Goal: Task Accomplishment & Management: Manage account settings

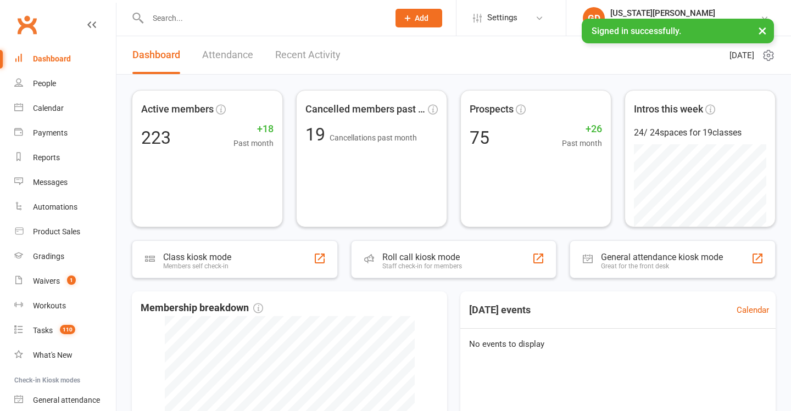
click at [30, 279] on link "Waivers 1" at bounding box center [65, 281] width 102 height 25
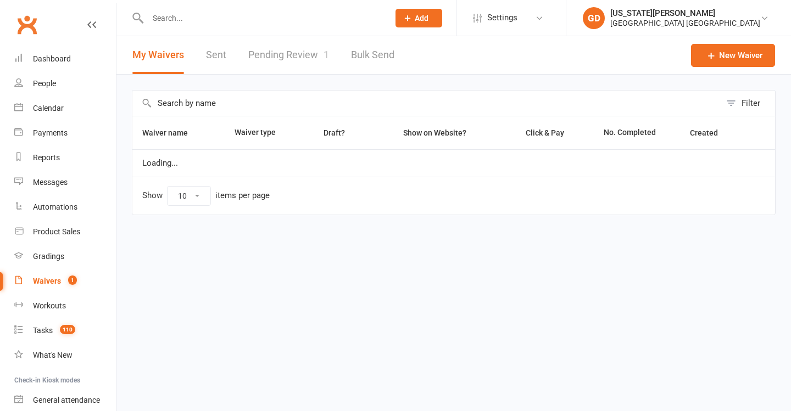
click at [294, 60] on link "Pending Review 1" at bounding box center [288, 55] width 81 height 38
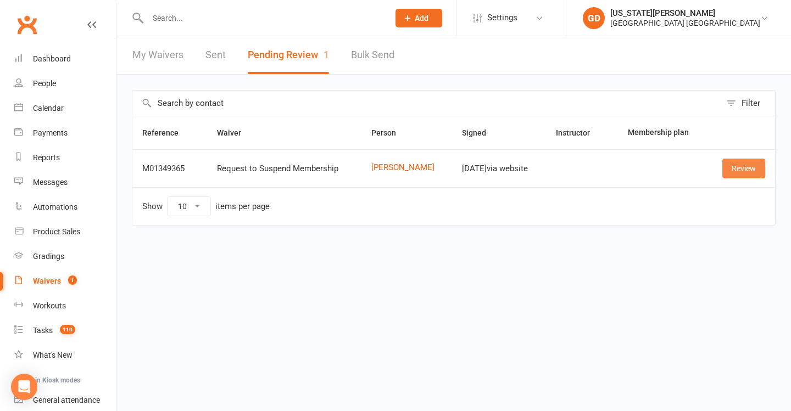
click at [753, 164] on link "Review" at bounding box center [743, 169] width 43 height 20
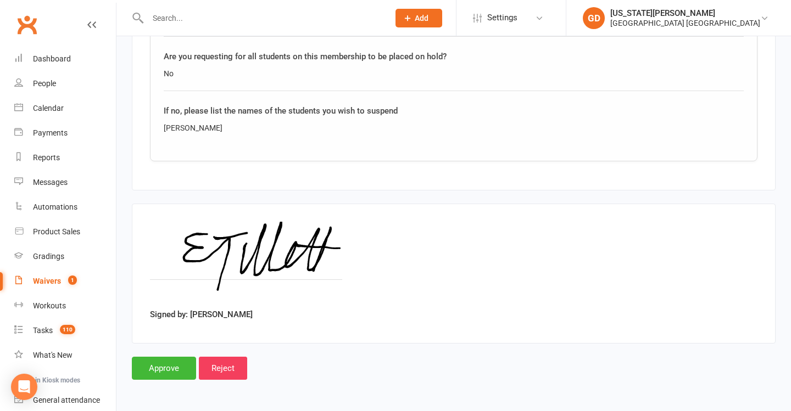
scroll to position [709, 0]
click at [76, 49] on link "Dashboard" at bounding box center [65, 59] width 102 height 25
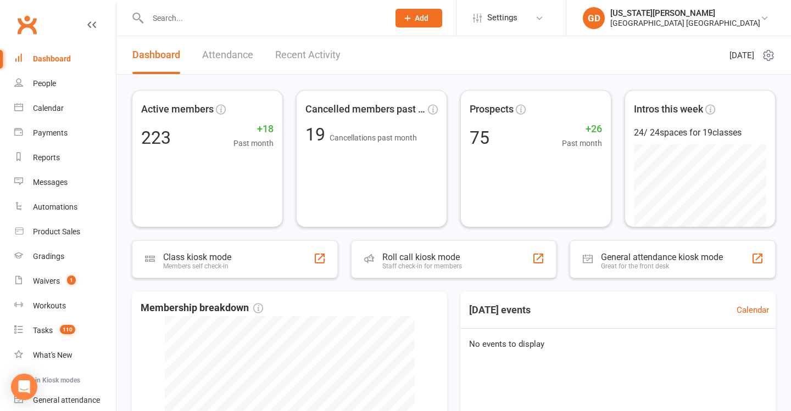
click at [410, 18] on icon at bounding box center [407, 18] width 10 height 10
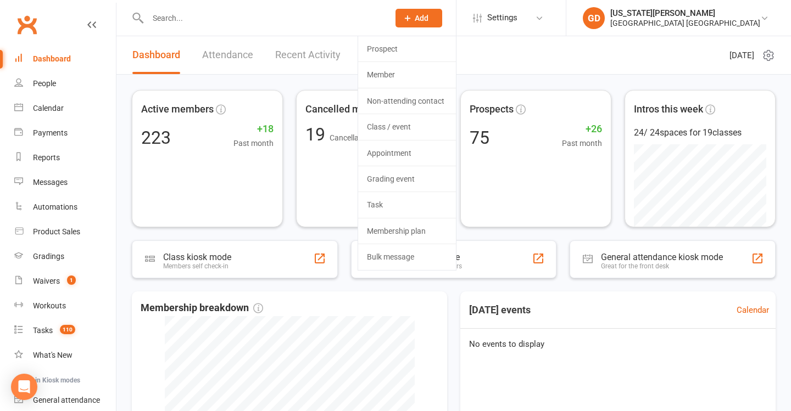
click at [410, 107] on link "Non-attending contact" at bounding box center [407, 100] width 98 height 25
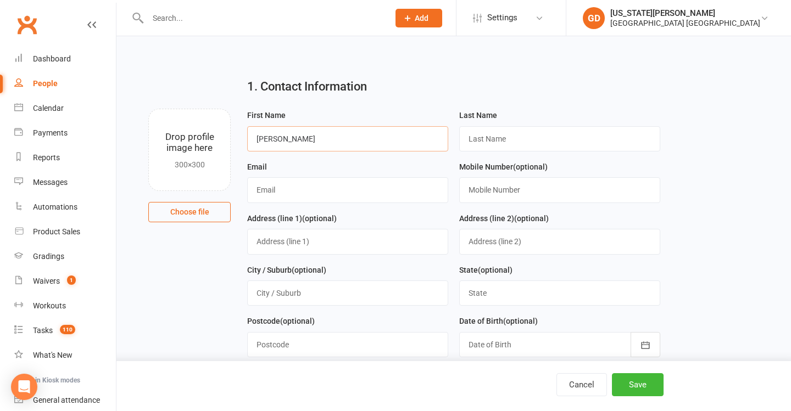
type input "Jenna"
paste input "Lorriman"
type input "Lorriman"
paste input "jenna@evergreenec.com.au"
type input "jenna@evergreenec.com.au"
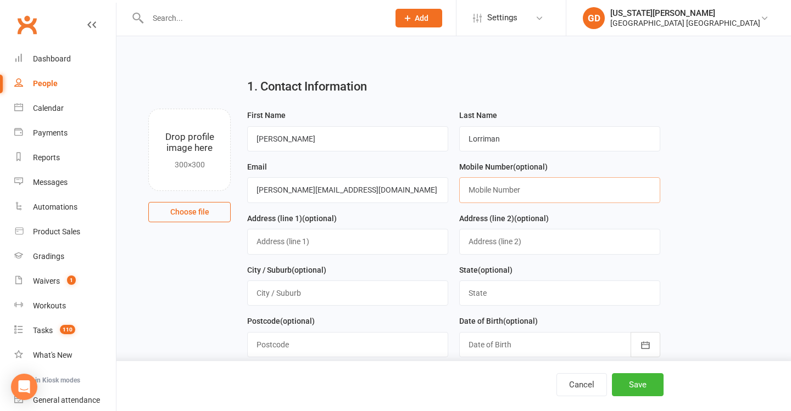
paste input "0434263763"
click at [468, 193] on input "0434263763" at bounding box center [559, 189] width 201 height 25
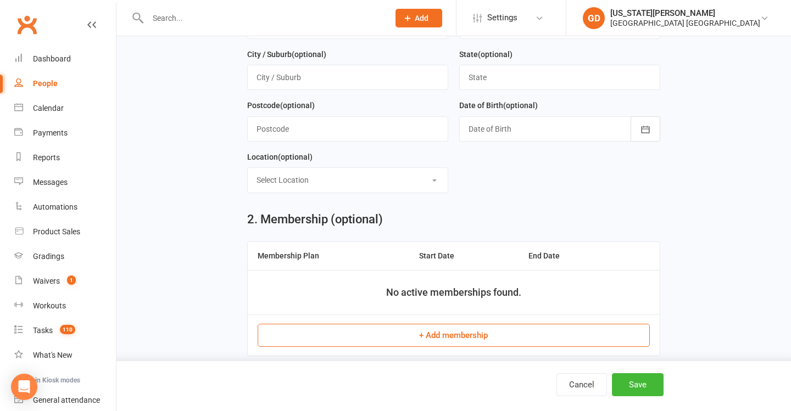
scroll to position [243, 0]
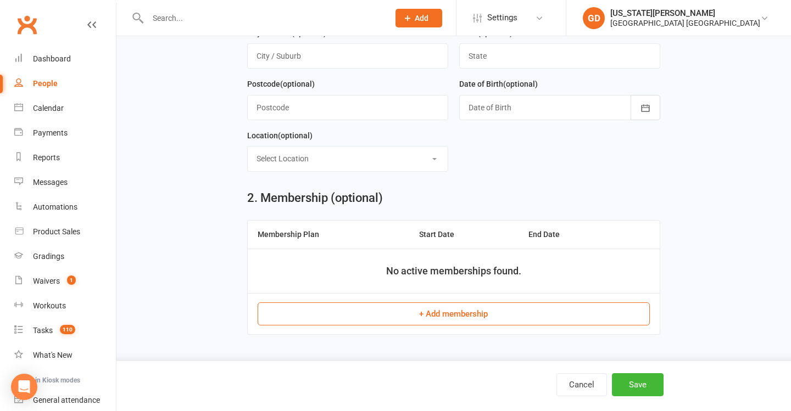
type input "0434 263 763"
click at [641, 372] on div "Cancel Save" at bounding box center [395, 386] width 791 height 50
click at [623, 379] on button "Save" at bounding box center [638, 384] width 52 height 23
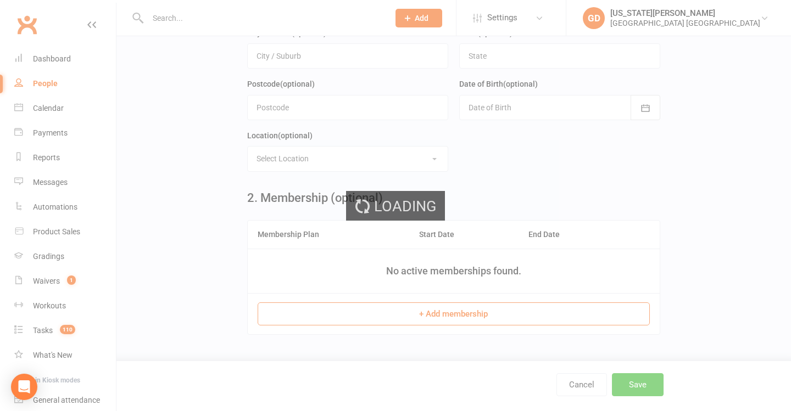
scroll to position [0, 0]
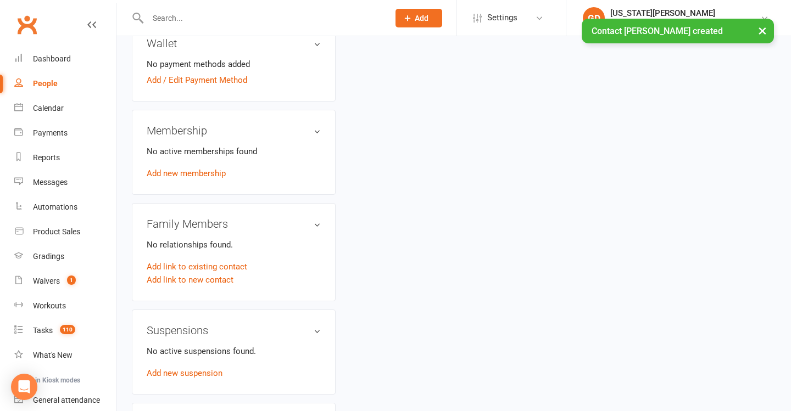
scroll to position [368, 0]
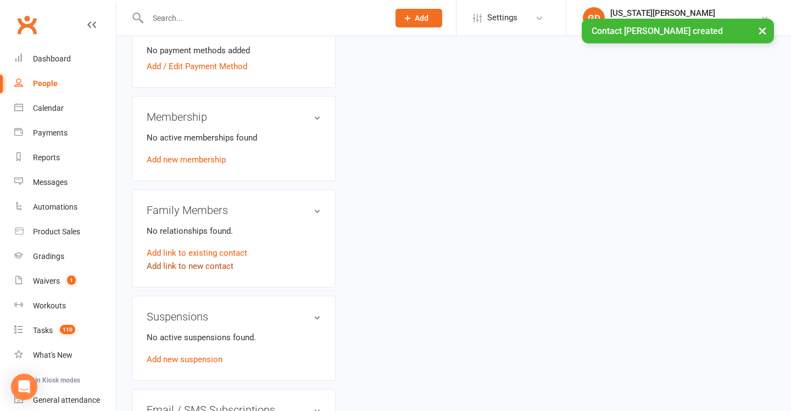
click at [198, 260] on link "Add link to new contact" at bounding box center [190, 266] width 87 height 13
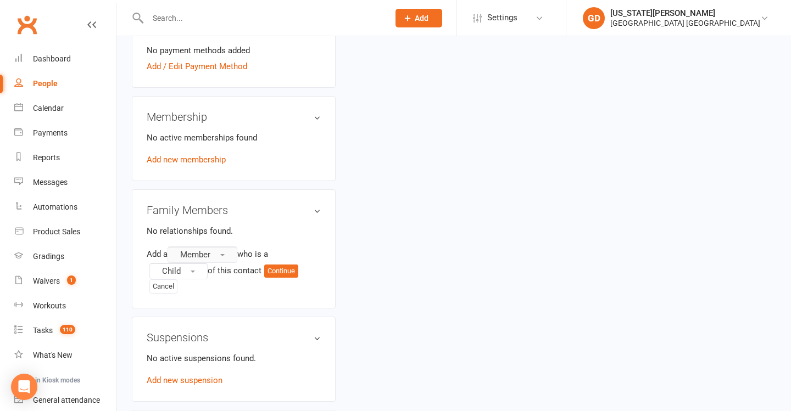
click at [205, 250] on span "Member" at bounding box center [195, 255] width 30 height 10
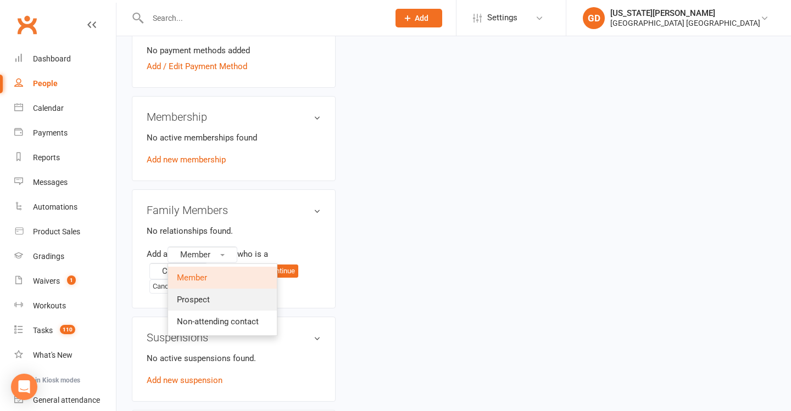
click at [216, 289] on link "Prospect" at bounding box center [222, 300] width 109 height 22
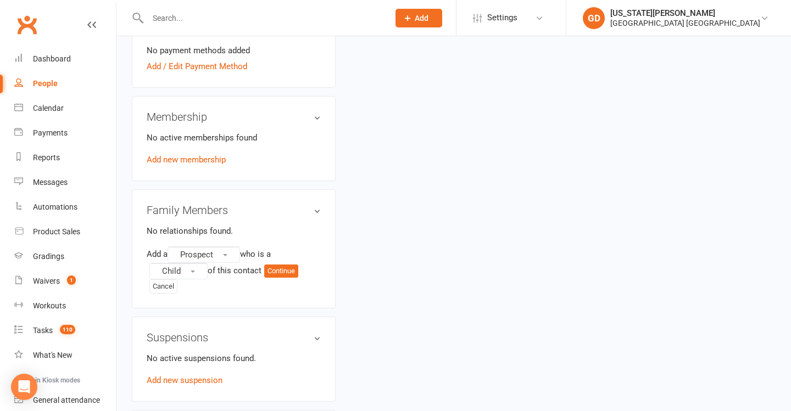
click at [282, 271] on div "Add a Prospect who is a Child of this contact Continue Cancel" at bounding box center [234, 270] width 174 height 47
click at [281, 265] on button "Continue" at bounding box center [281, 271] width 34 height 13
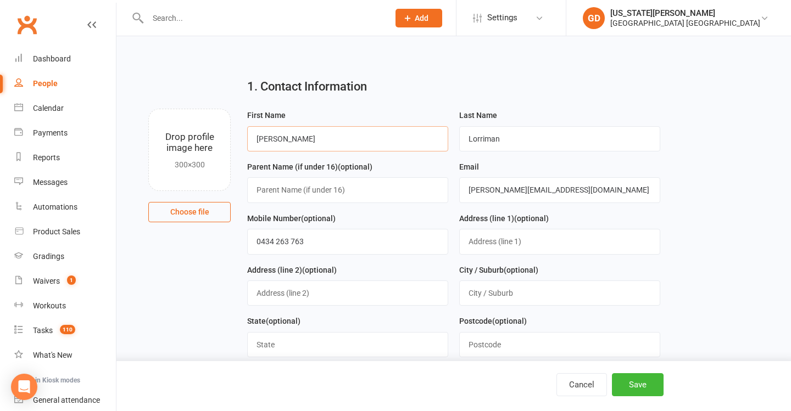
type input "Cooper"
paste input "Fahey"
type input "Fahey"
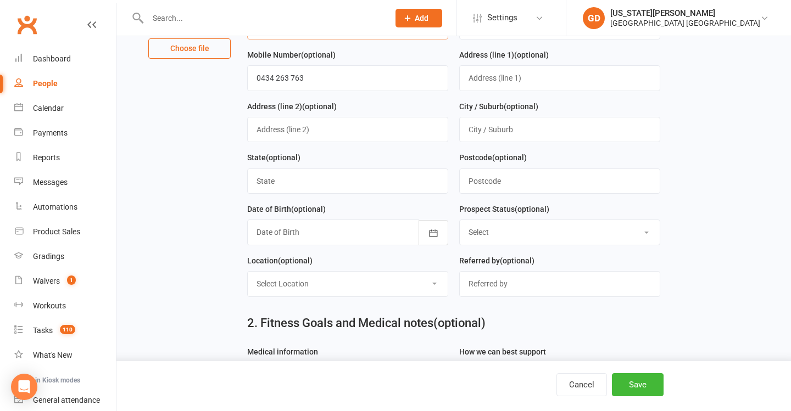
scroll to position [227, 0]
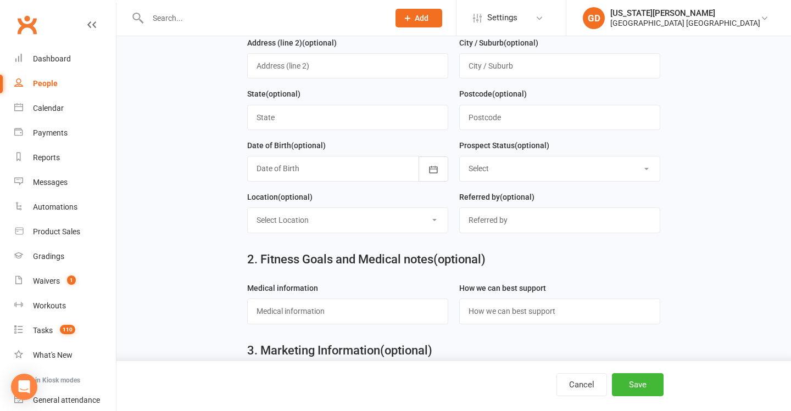
type input "Jenna"
select select "Initial Contact"
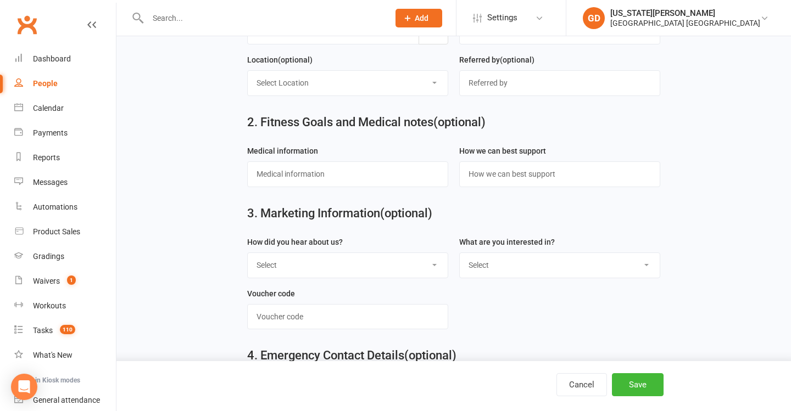
scroll to position [371, 0]
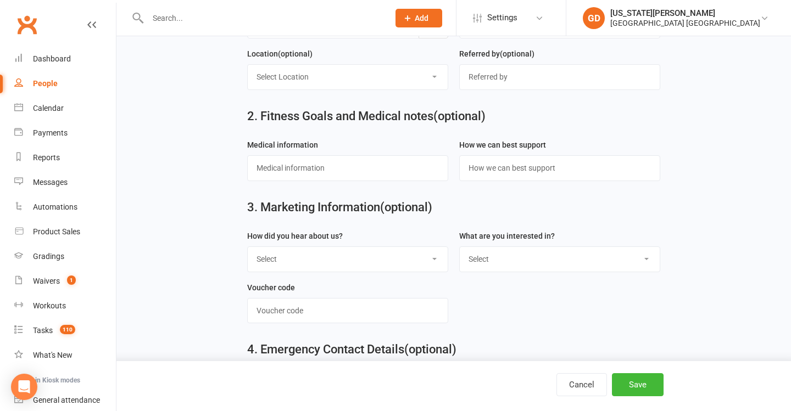
click at [372, 243] on div "How did you hear about us? Select Radio Referral Sign Internet search Flyer fro…" at bounding box center [347, 250] width 201 height 43
select select "Internet search"
select select "Adults classes"
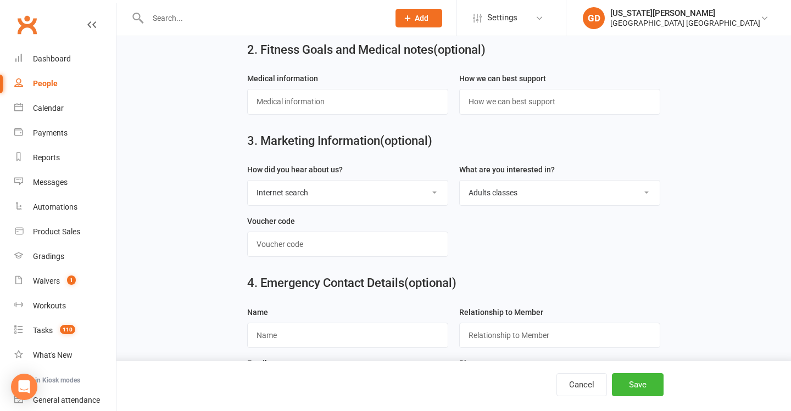
scroll to position [438, 0]
click at [632, 382] on button "Save" at bounding box center [638, 384] width 52 height 23
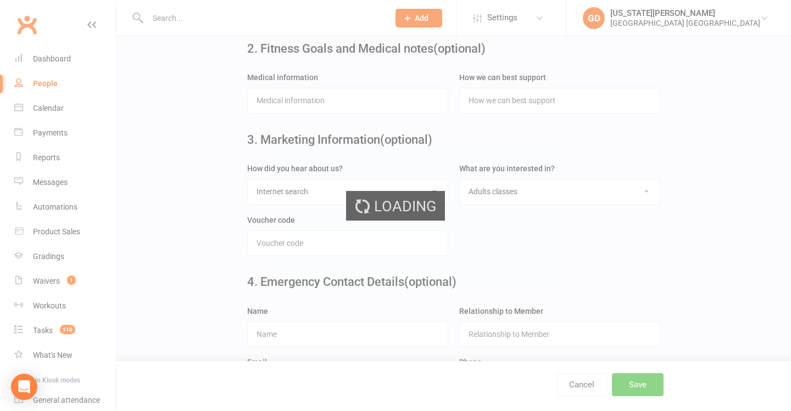
scroll to position [0, 0]
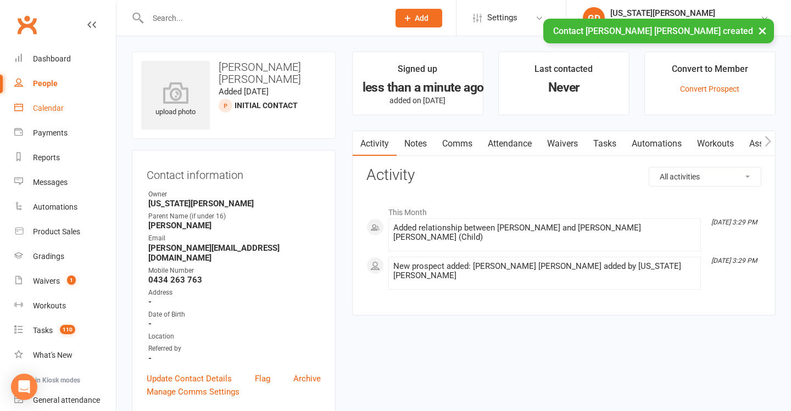
click at [70, 111] on link "Calendar" at bounding box center [65, 108] width 102 height 25
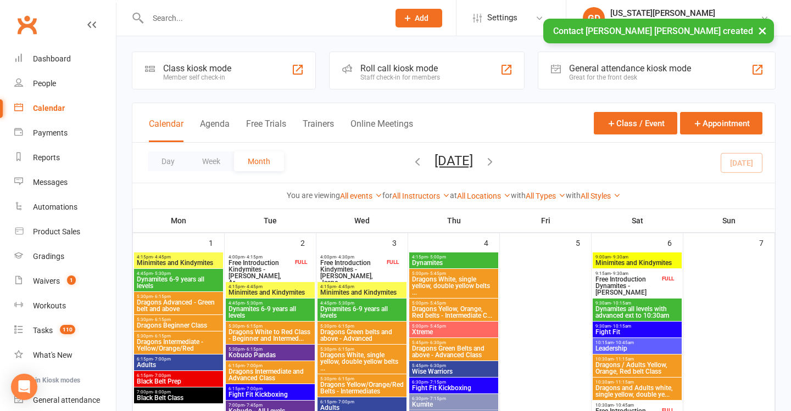
click at [236, 19] on input "text" at bounding box center [262, 17] width 237 height 15
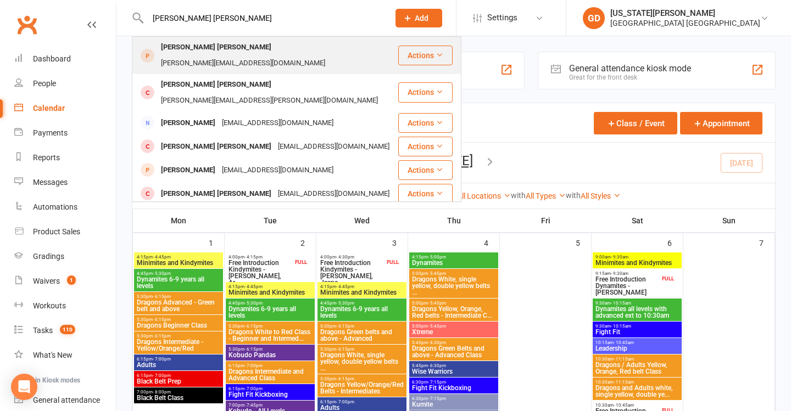
type input "Cooper fahey"
click at [236, 55] on div "jenna@evergreenec.com.au" at bounding box center [243, 63] width 171 height 16
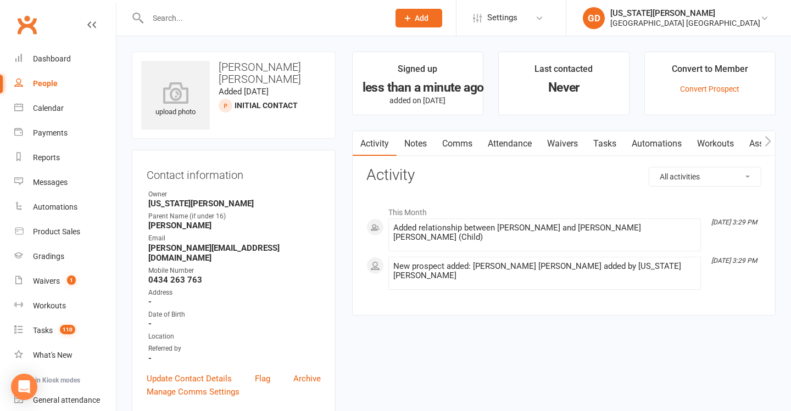
click at [615, 143] on link "Tasks" at bounding box center [604, 143] width 38 height 25
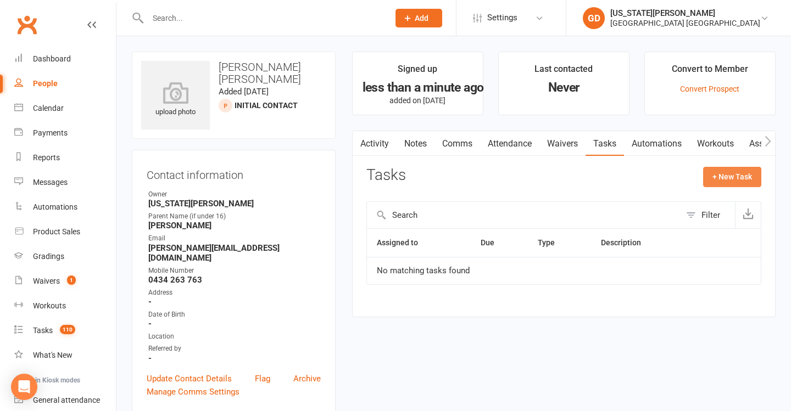
click at [723, 182] on button "+ New Task" at bounding box center [732, 177] width 58 height 20
select select "48620"
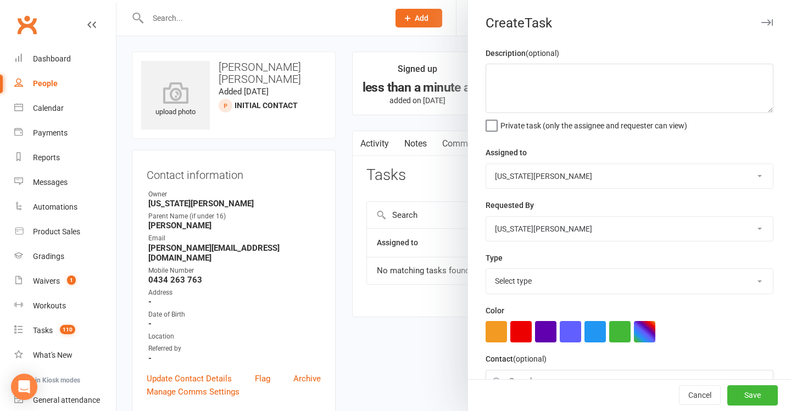
click at [587, 114] on div "Description (optional) Private task (only the assignee and requester can view)" at bounding box center [629, 89] width 288 height 84
click at [561, 97] on textarea at bounding box center [629, 88] width 288 height 49
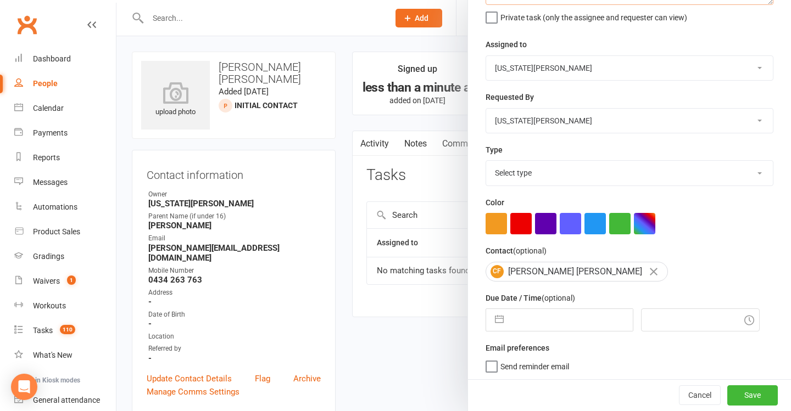
type textarea "Follow up Open Weekend enquiry"
drag, startPoint x: 535, startPoint y: 312, endPoint x: 553, endPoint y: 329, distance: 24.9
click at [535, 312] on input "text" at bounding box center [571, 320] width 124 height 22
select select "7"
select select "2025"
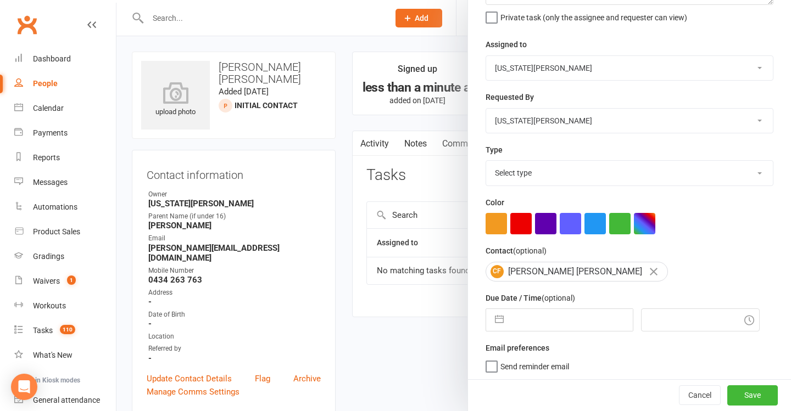
select select "8"
select select "2025"
select select "9"
select select "2025"
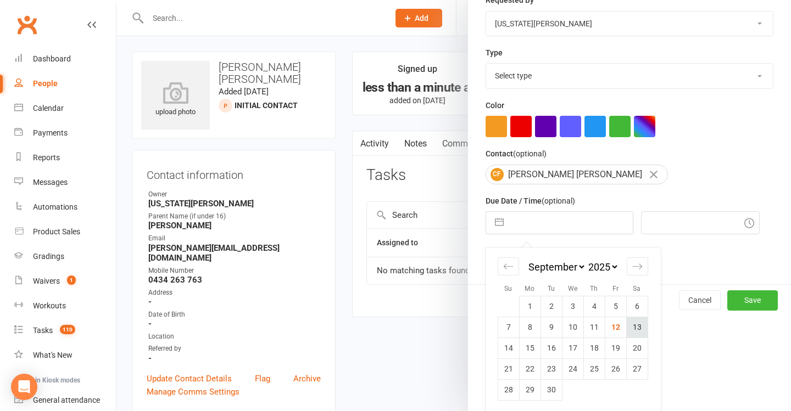
click at [634, 321] on td "13" at bounding box center [636, 327] width 21 height 21
type input "13 Sep 2025"
type input "3:30pm"
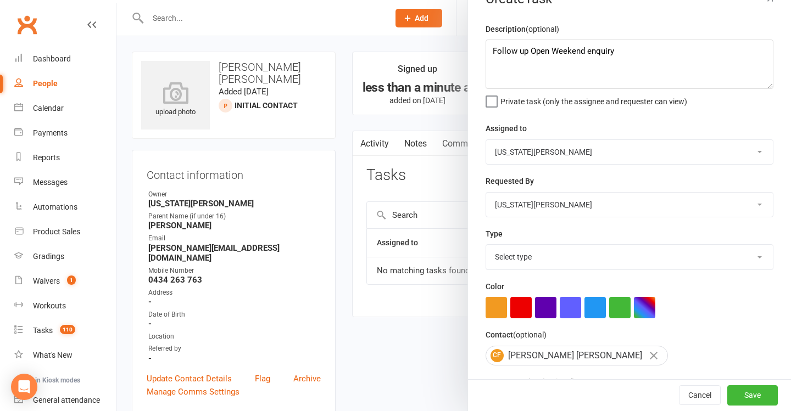
scroll to position [12, 0]
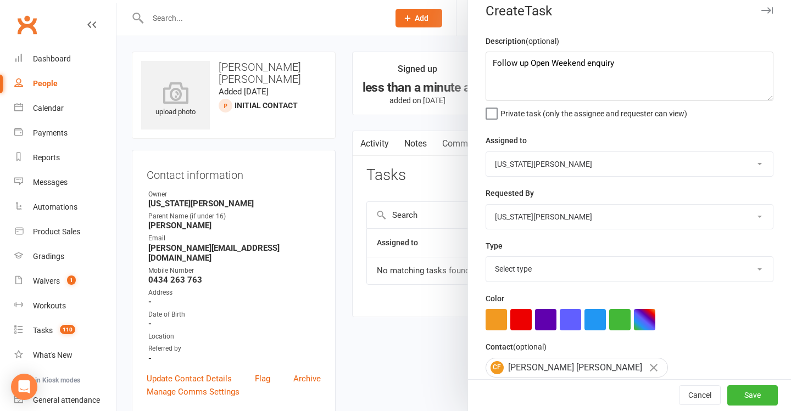
select select "18411"
click at [755, 399] on button "Save" at bounding box center [752, 396] width 51 height 20
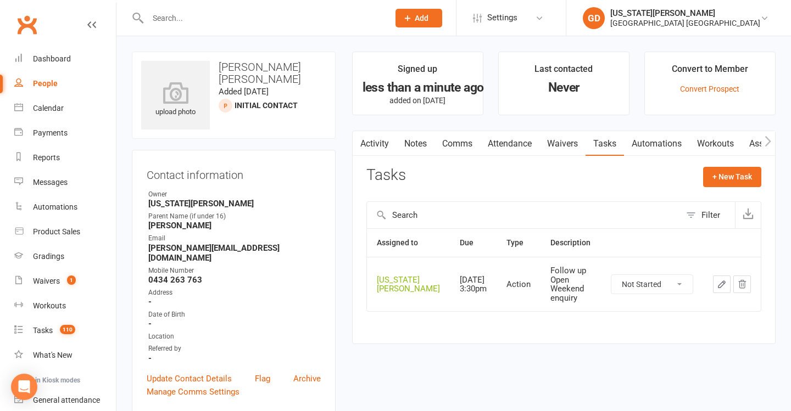
drag, startPoint x: 52, startPoint y: 118, endPoint x: 262, endPoint y: 135, distance: 210.4
click at [52, 118] on link "Calendar" at bounding box center [65, 108] width 102 height 25
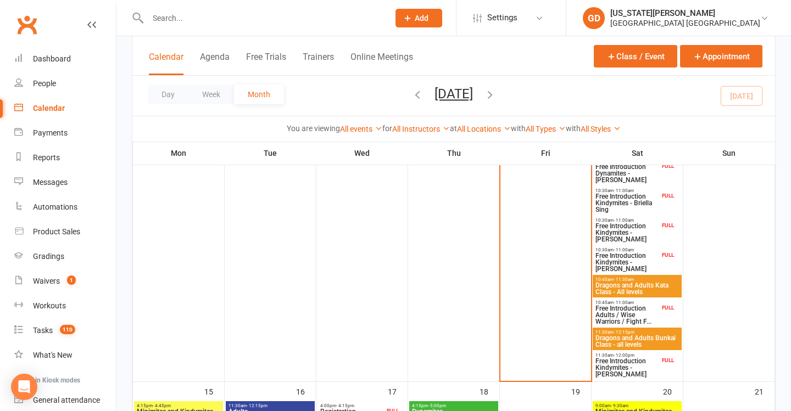
scroll to position [569, 0]
click at [632, 285] on span "Dragons and Adults Kata Class - All levels" at bounding box center [637, 288] width 85 height 13
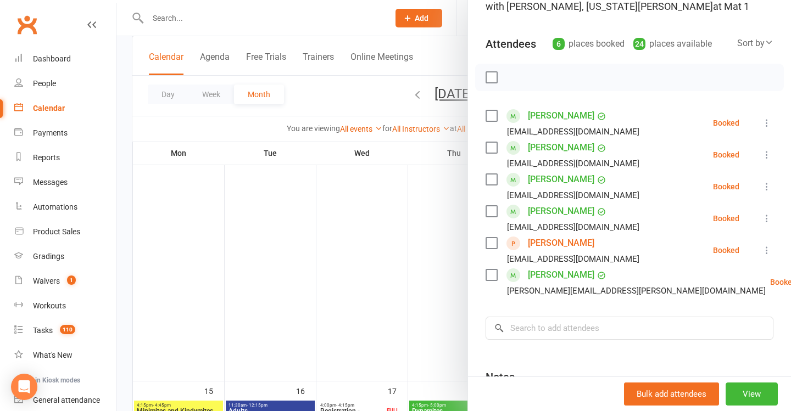
scroll to position [98, 0]
click at [412, 261] on div at bounding box center [453, 205] width 674 height 411
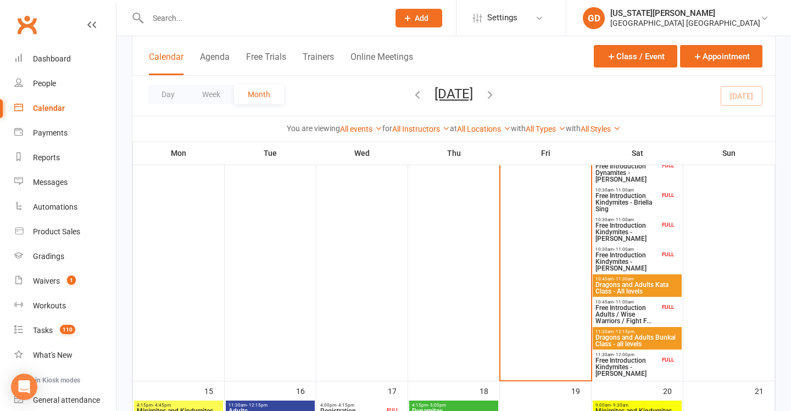
click at [659, 316] on span "Free Introduction Adults / Wise Warriors / Fight F..." at bounding box center [627, 315] width 65 height 20
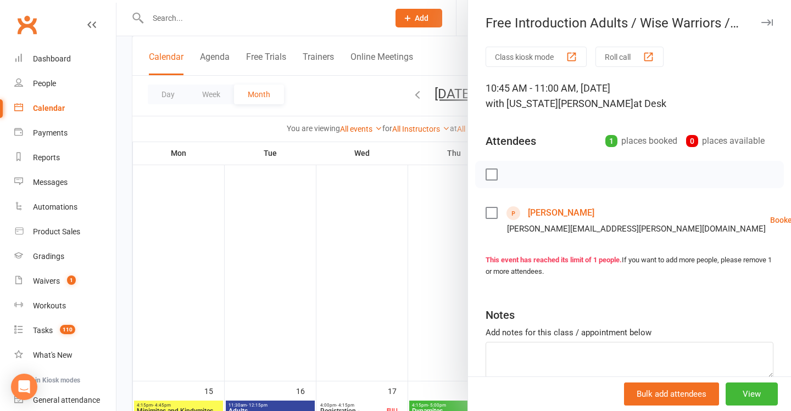
click at [414, 311] on div at bounding box center [453, 205] width 674 height 411
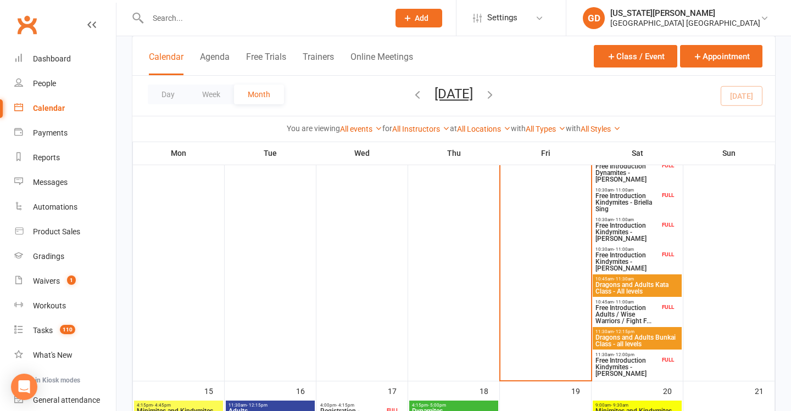
click at [608, 289] on span "Dragons and Adults Kata Class - All levels" at bounding box center [637, 288] width 85 height 13
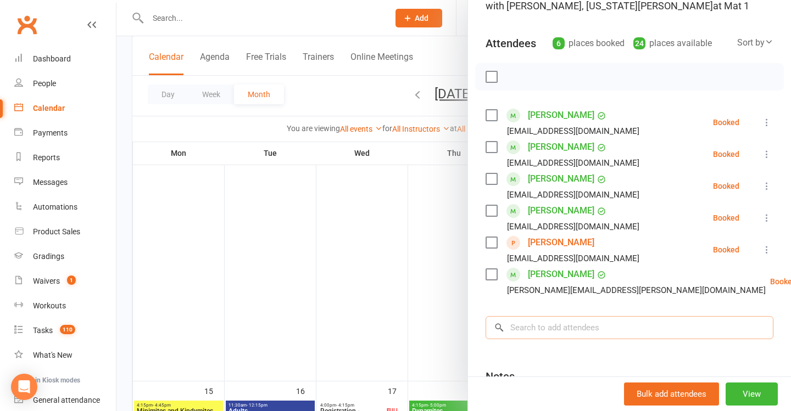
click at [585, 320] on input "search" at bounding box center [629, 327] width 288 height 23
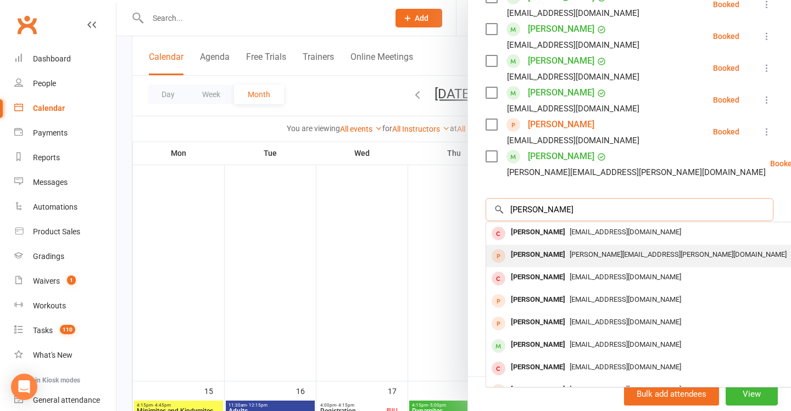
scroll to position [216, 0]
type input "Martin chr"
click at [598, 249] on div "martin.christensen.01@gmail.com" at bounding box center [650, 255] width 320 height 16
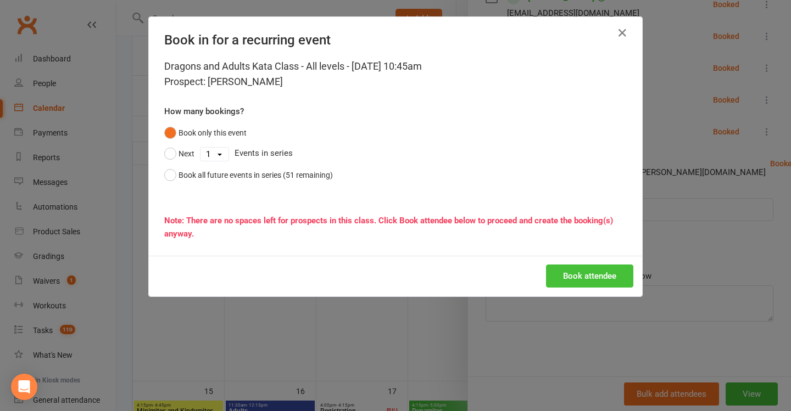
drag, startPoint x: 584, startPoint y: 262, endPoint x: 584, endPoint y: 273, distance: 10.4
click at [584, 262] on div "Book attendee" at bounding box center [395, 276] width 493 height 41
click at [584, 285] on button "Book attendee" at bounding box center [589, 276] width 87 height 23
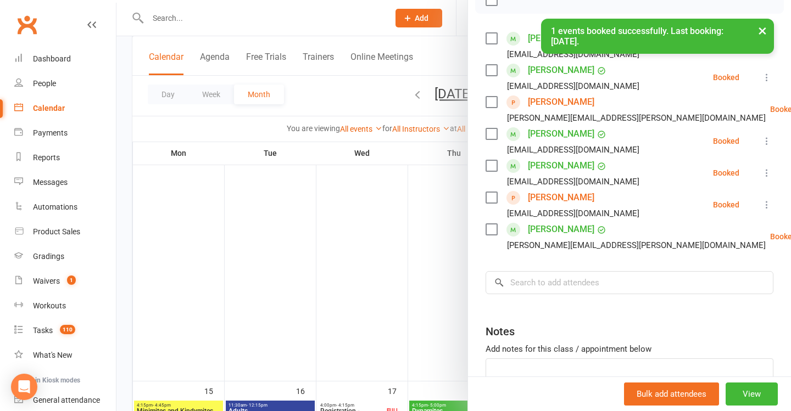
scroll to position [98, 0]
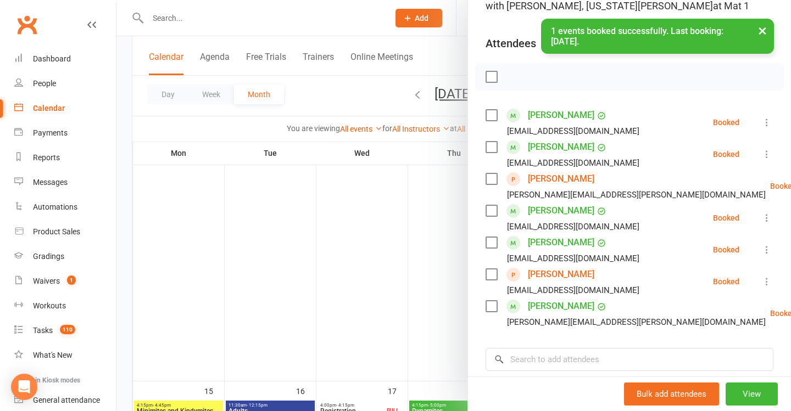
click at [366, 242] on div at bounding box center [453, 205] width 674 height 411
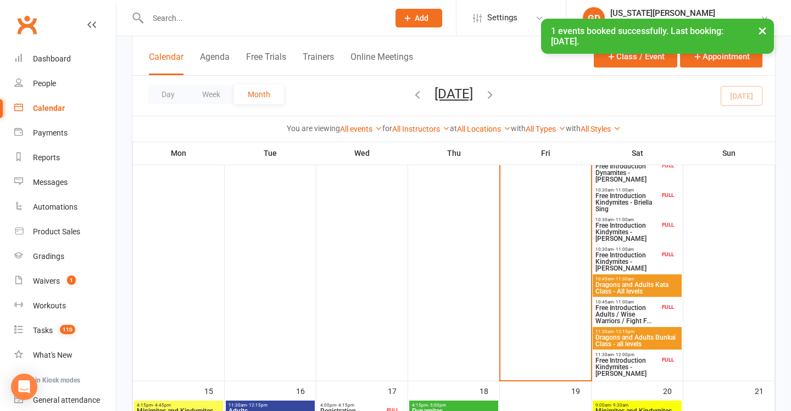
click at [661, 361] on div "FULL" at bounding box center [668, 360] width 18 height 8
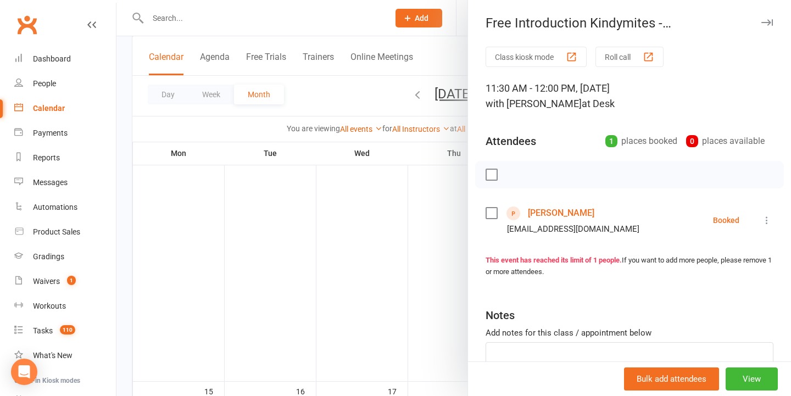
click at [588, 1] on div "Free Introduction Kindymites - Frankie Arnold Class kiosk mode Roll call 11:30 …" at bounding box center [628, 198] width 323 height 396
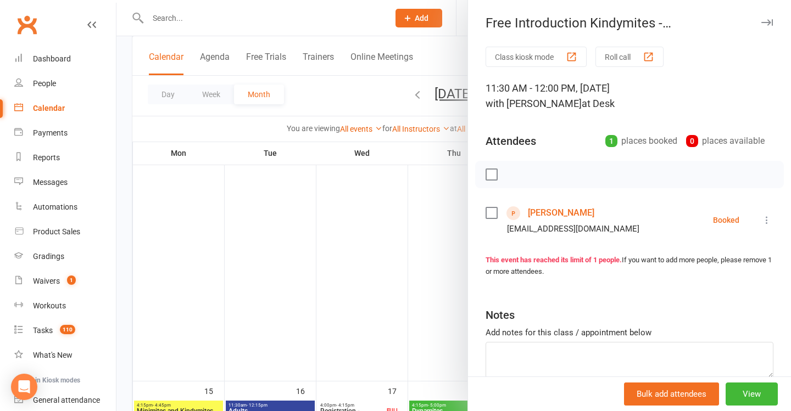
click at [415, 226] on div at bounding box center [453, 205] width 674 height 411
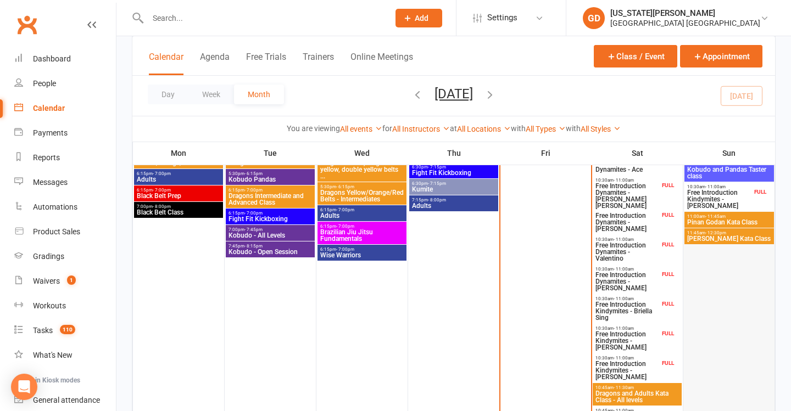
scroll to position [360, 0]
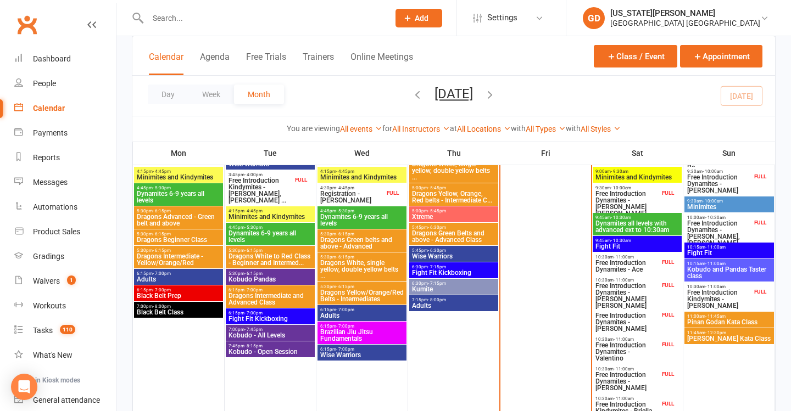
click at [646, 266] on span "Free Introduction Dynamites - Ace" at bounding box center [627, 266] width 65 height 13
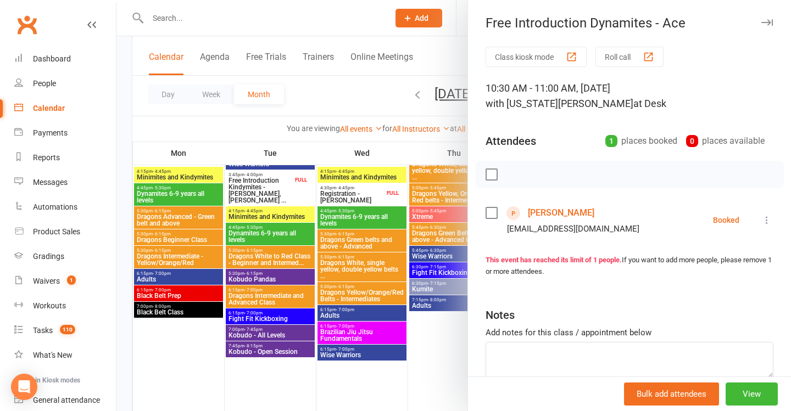
click at [429, 239] on div at bounding box center [453, 205] width 674 height 411
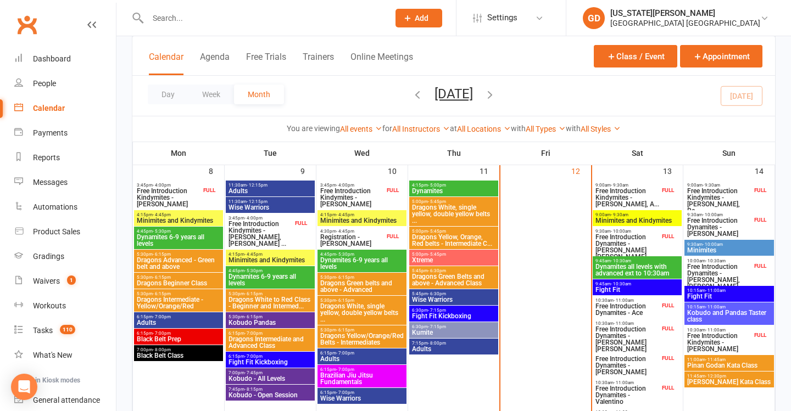
scroll to position [268, 0]
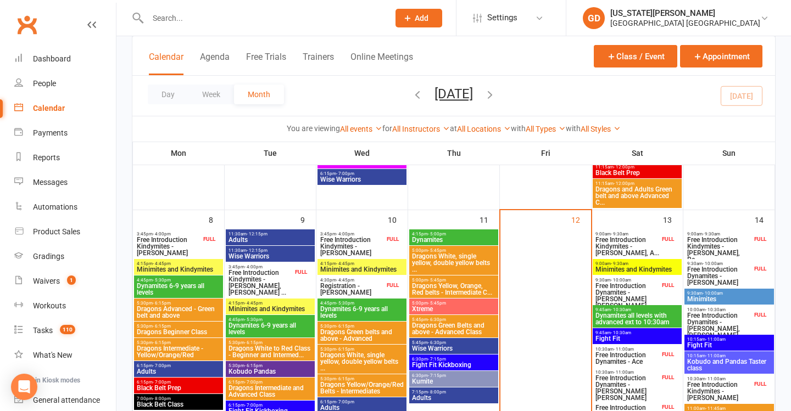
click at [720, 240] on span "Free Introduction Kindymites - Tully Oiolevave, Re..." at bounding box center [718, 250] width 65 height 26
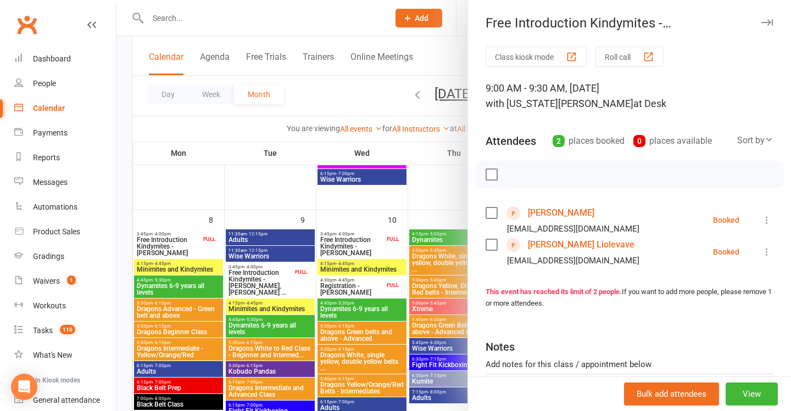
click at [446, 224] on div at bounding box center [453, 205] width 674 height 411
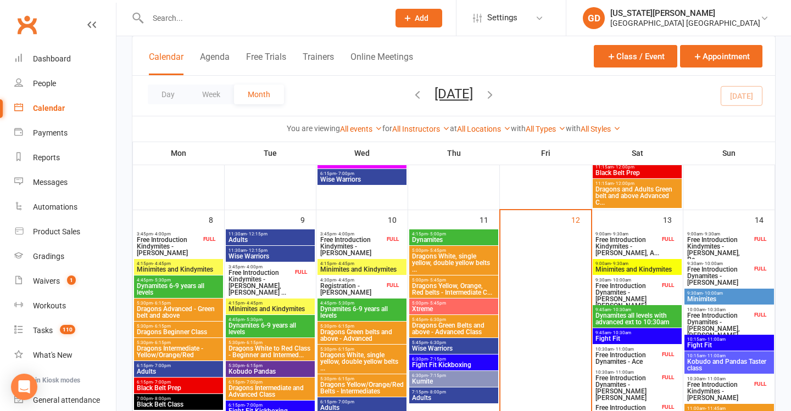
click at [722, 293] on span "9:30am - 10:00am" at bounding box center [728, 293] width 85 height 5
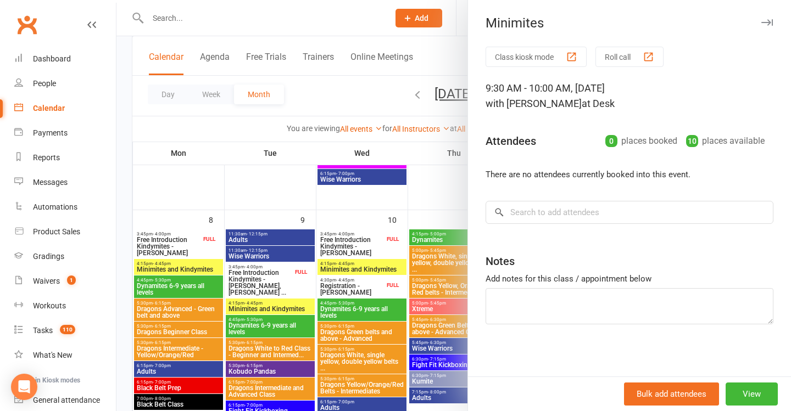
click at [410, 261] on div at bounding box center [453, 205] width 674 height 411
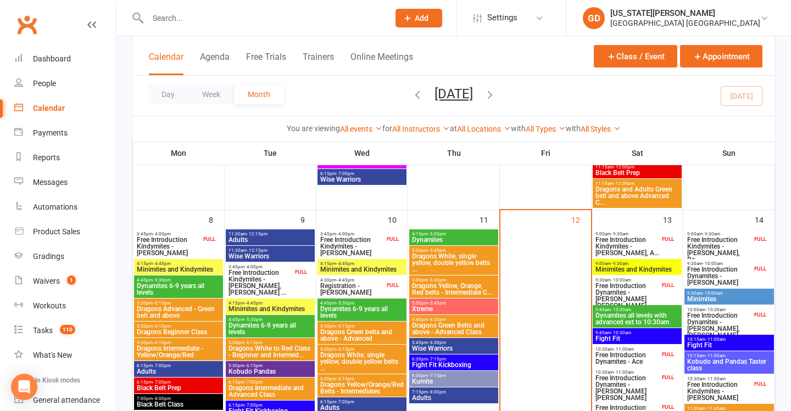
click at [641, 264] on span "9:00am - 9:30am" at bounding box center [637, 263] width 85 height 5
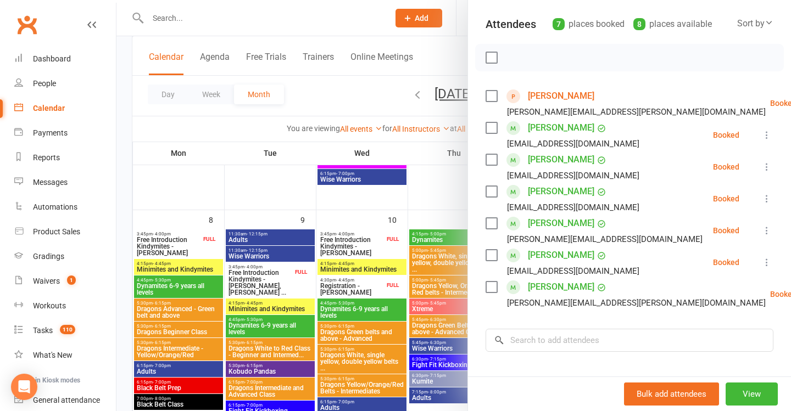
scroll to position [120, 0]
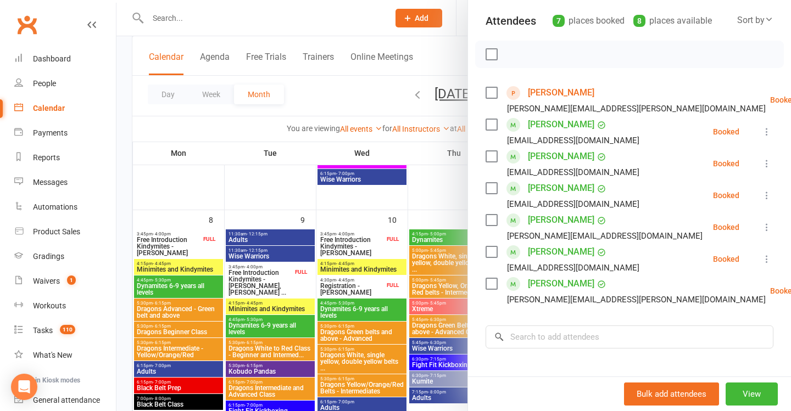
click at [401, 240] on div at bounding box center [453, 205] width 674 height 411
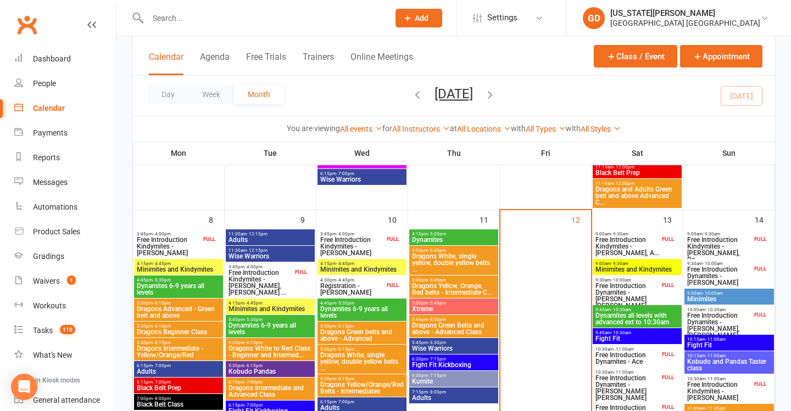
click at [707, 343] on span "Fight Fit" at bounding box center [728, 345] width 85 height 7
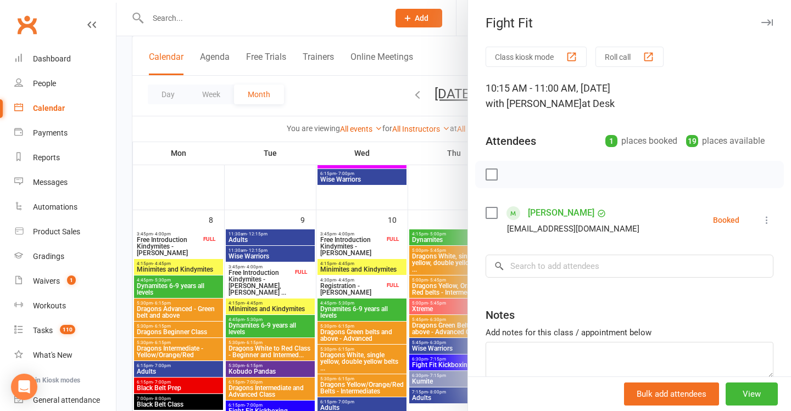
click at [437, 248] on div at bounding box center [453, 205] width 674 height 411
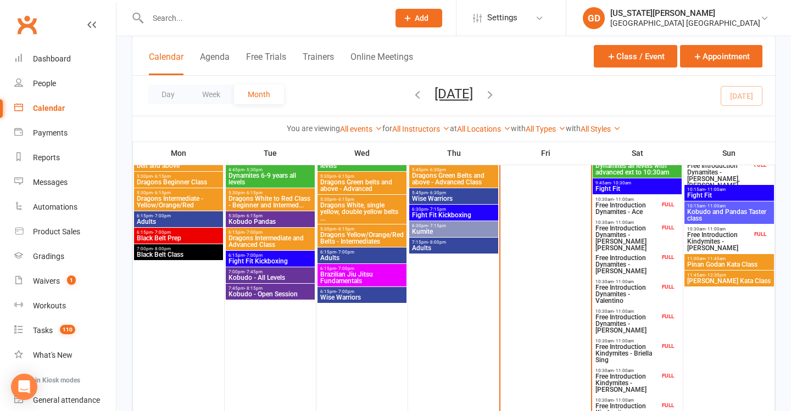
scroll to position [434, 0]
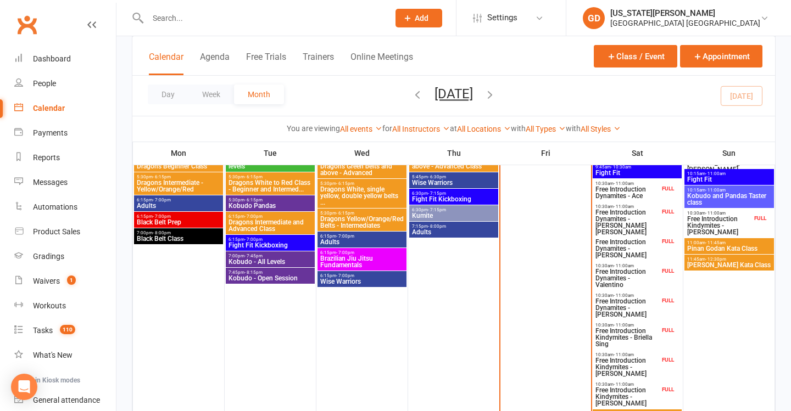
click at [715, 212] on span "- 11:00am" at bounding box center [715, 213] width 20 height 5
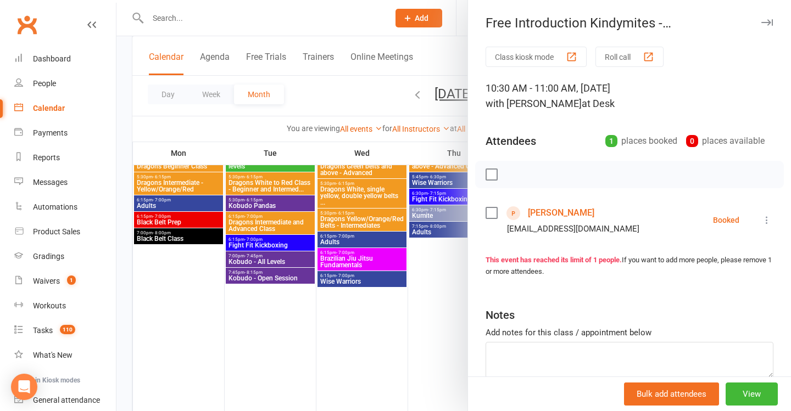
click at [455, 229] on div at bounding box center [453, 205] width 674 height 411
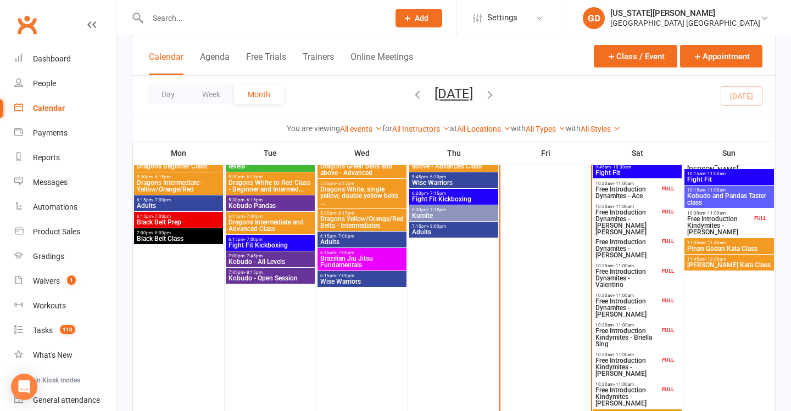
click at [713, 245] on span "Pinan Godan Kata Class" at bounding box center [728, 248] width 85 height 7
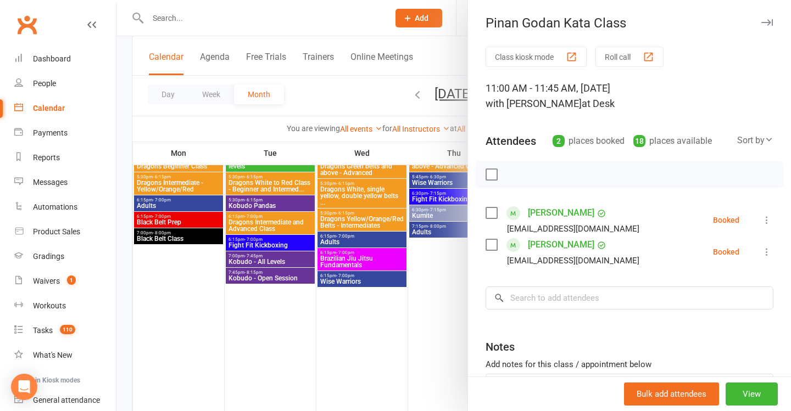
drag, startPoint x: 458, startPoint y: 260, endPoint x: 475, endPoint y: 251, distance: 18.9
click at [458, 260] on div at bounding box center [453, 205] width 674 height 411
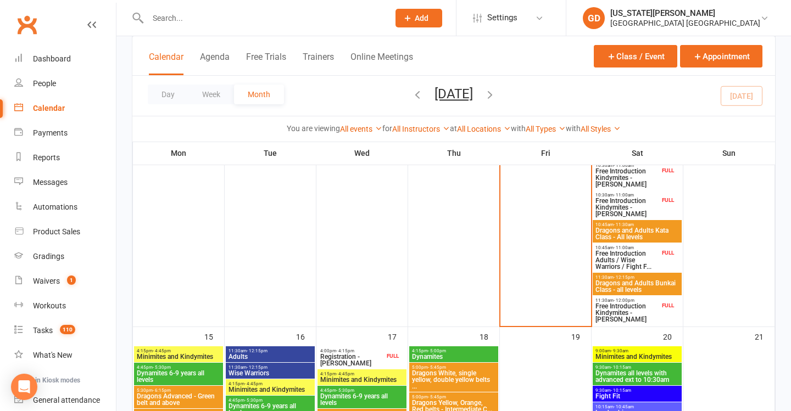
scroll to position [625, 0]
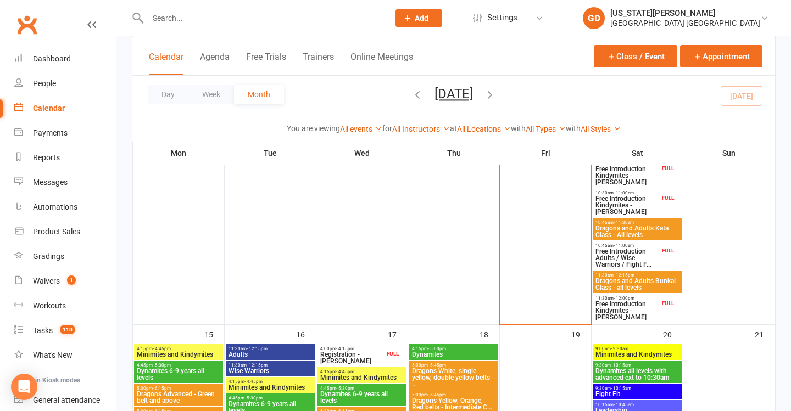
click at [629, 248] on span "Free Introduction Adults / Wise Warriors / Fight F..." at bounding box center [627, 258] width 65 height 20
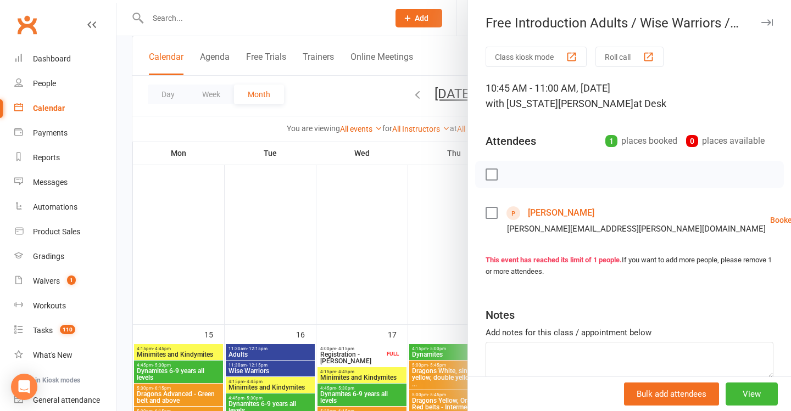
click at [451, 241] on div at bounding box center [453, 205] width 674 height 411
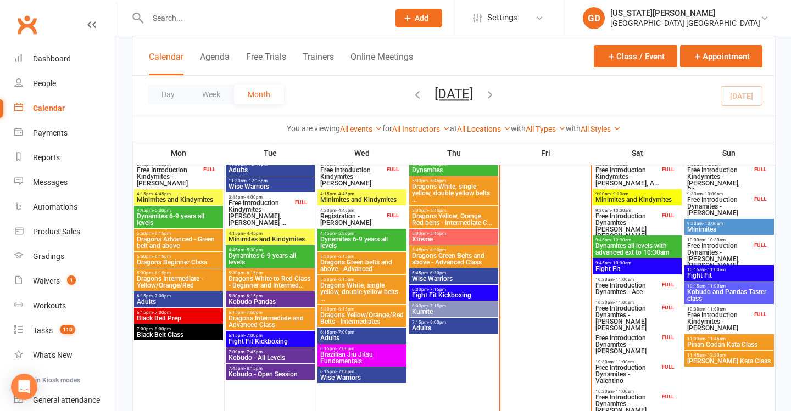
scroll to position [313, 0]
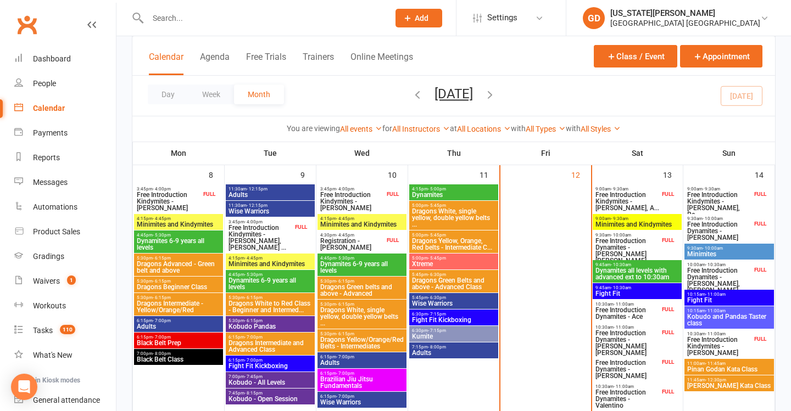
click at [623, 202] on span "Free Introduction Kindymites - Auli Tordecillas, A..." at bounding box center [627, 202] width 65 height 20
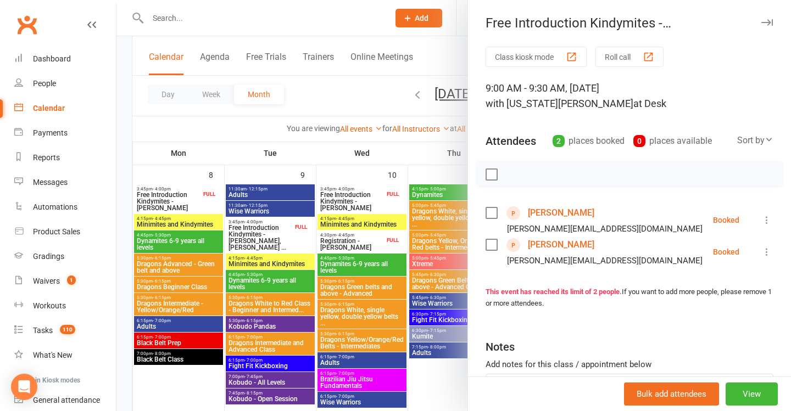
click at [562, 211] on link "Auli Tordecillas" at bounding box center [561, 213] width 66 height 18
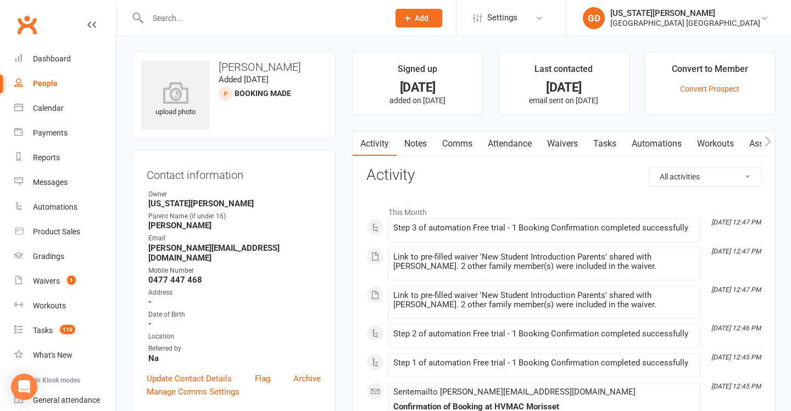
click at [568, 136] on link "Waivers" at bounding box center [562, 143] width 46 height 25
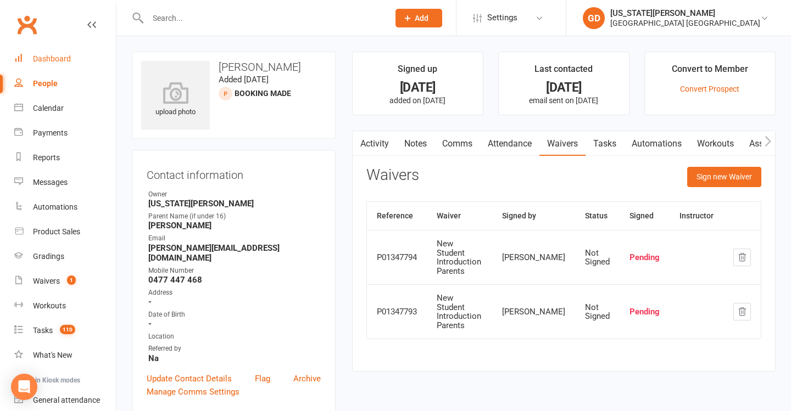
click at [53, 52] on link "Dashboard" at bounding box center [65, 59] width 102 height 25
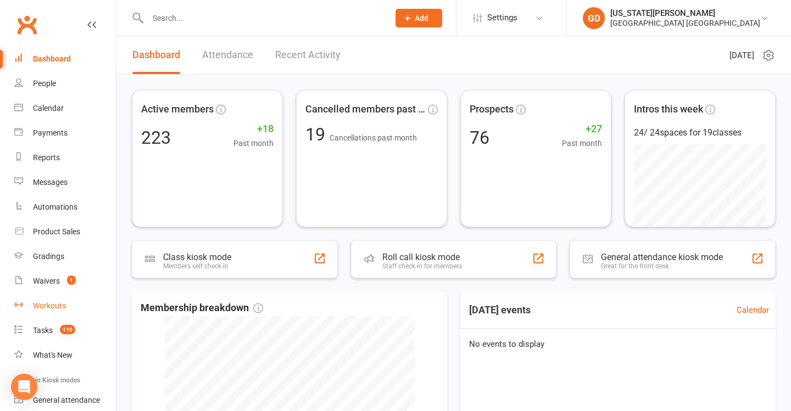
click at [86, 315] on link "Workouts" at bounding box center [65, 306] width 102 height 25
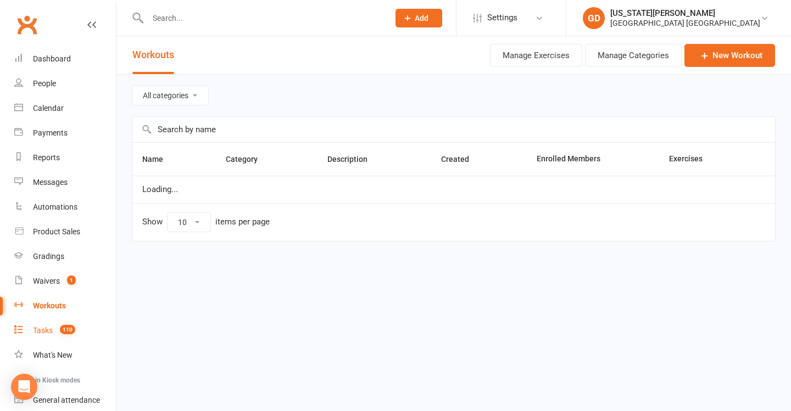
click at [62, 340] on link "Tasks 110" at bounding box center [65, 330] width 102 height 25
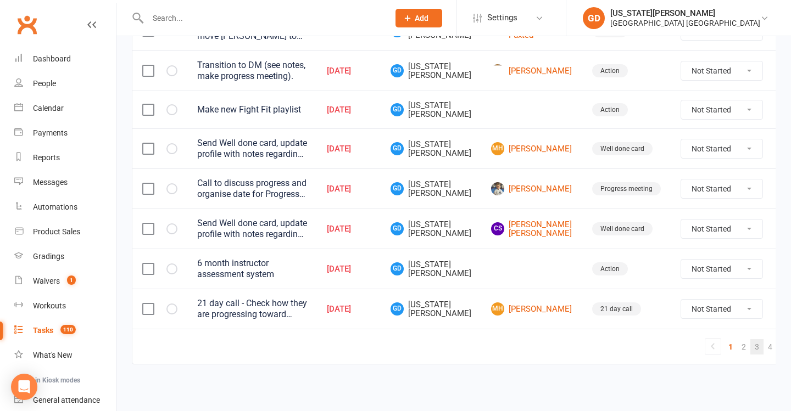
scroll to position [891, 0]
click at [750, 339] on link "3" at bounding box center [756, 346] width 13 height 15
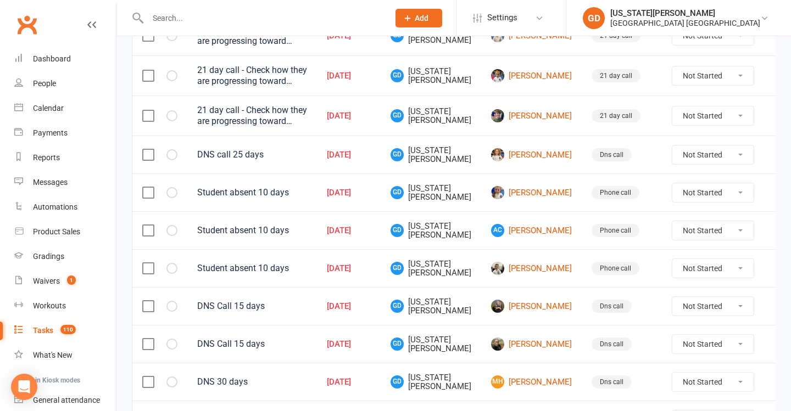
scroll to position [541, 0]
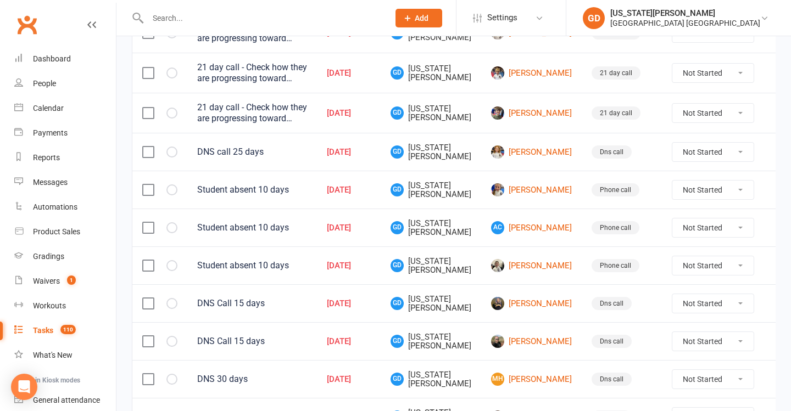
click at [144, 189] on label at bounding box center [147, 189] width 11 height 11
click at [144, 184] on input "checkbox" at bounding box center [147, 184] width 11 height 0
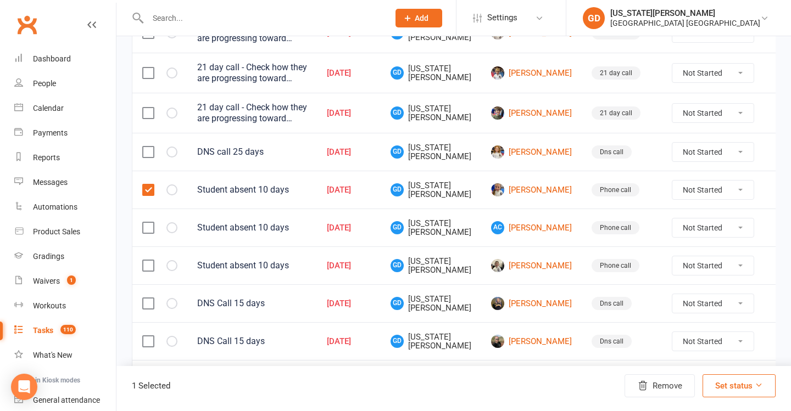
click at [144, 227] on label at bounding box center [147, 227] width 11 height 11
click at [144, 222] on input "checkbox" at bounding box center [147, 222] width 11 height 0
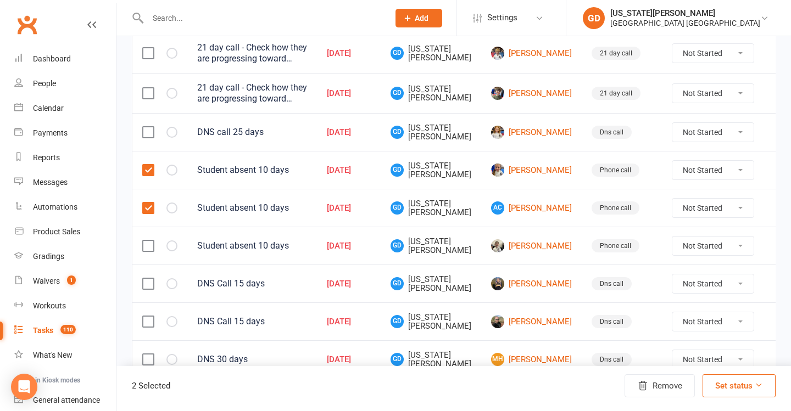
click at [146, 246] on label at bounding box center [147, 245] width 11 height 11
click at [146, 240] on input "checkbox" at bounding box center [147, 240] width 11 height 0
click at [146, 274] on td at bounding box center [159, 284] width 55 height 38
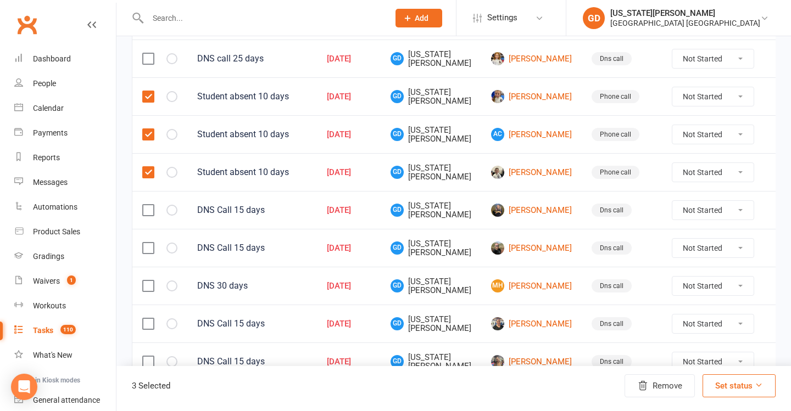
scroll to position [637, 0]
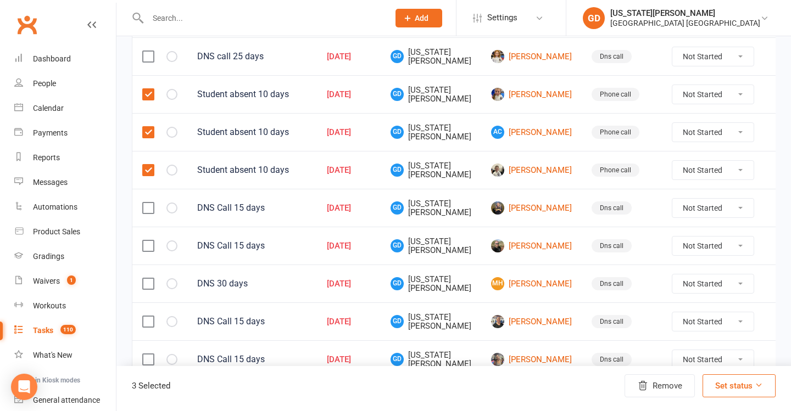
click at [149, 205] on label at bounding box center [147, 208] width 11 height 11
click at [149, 203] on input "checkbox" at bounding box center [147, 203] width 11 height 0
click at [149, 250] on label at bounding box center [147, 245] width 11 height 11
click at [149, 240] on input "checkbox" at bounding box center [147, 240] width 11 height 0
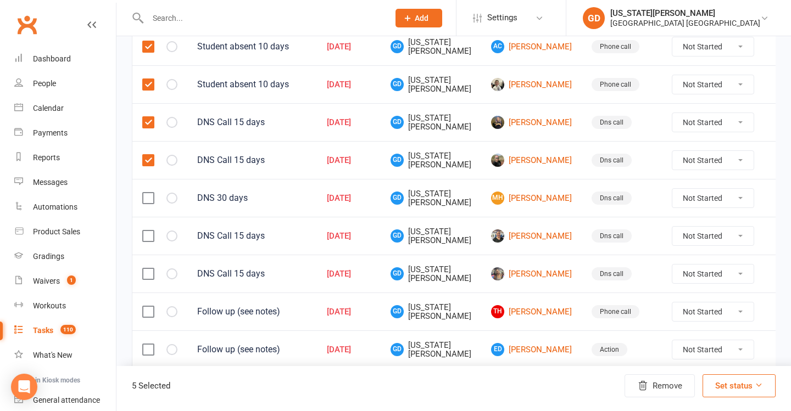
scroll to position [724, 0]
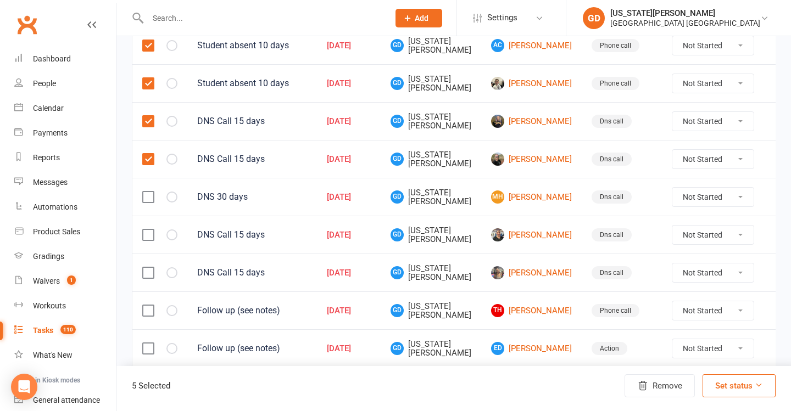
click at [150, 271] on label at bounding box center [147, 272] width 11 height 11
click at [150, 267] on input "checkbox" at bounding box center [147, 267] width 11 height 0
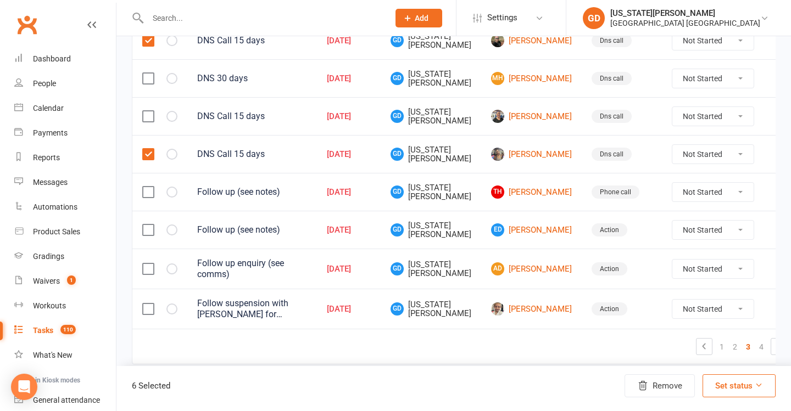
scroll to position [849, 0]
click at [654, 382] on button "Remove" at bounding box center [659, 385] width 70 height 23
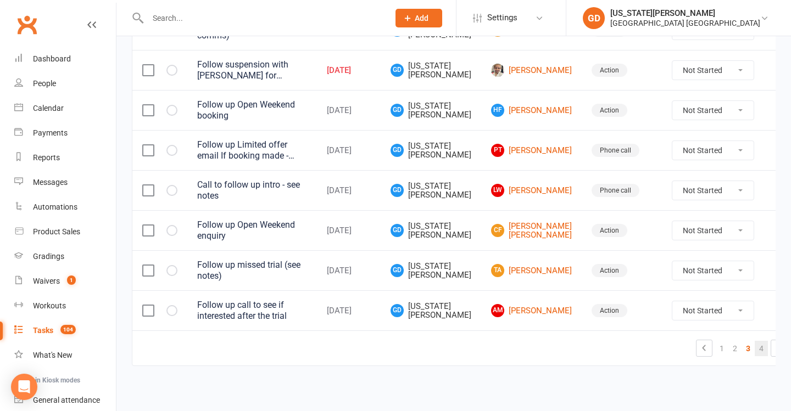
click at [754, 341] on link "4" at bounding box center [760, 348] width 13 height 15
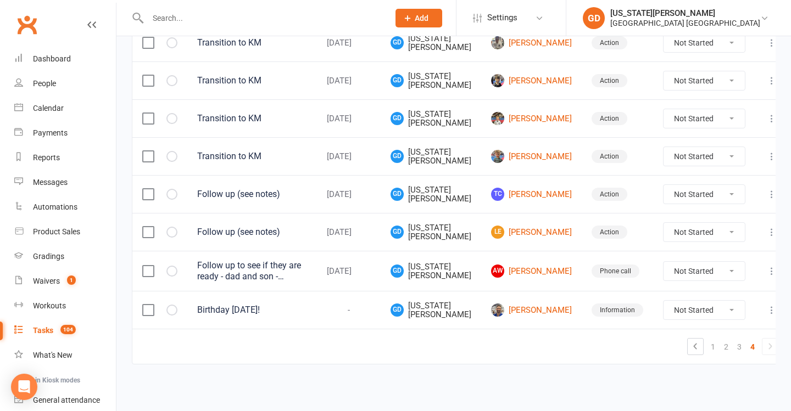
scroll to position [308, 0]
click at [0, 0] on icon "button" at bounding box center [0, 0] width 0 height 0
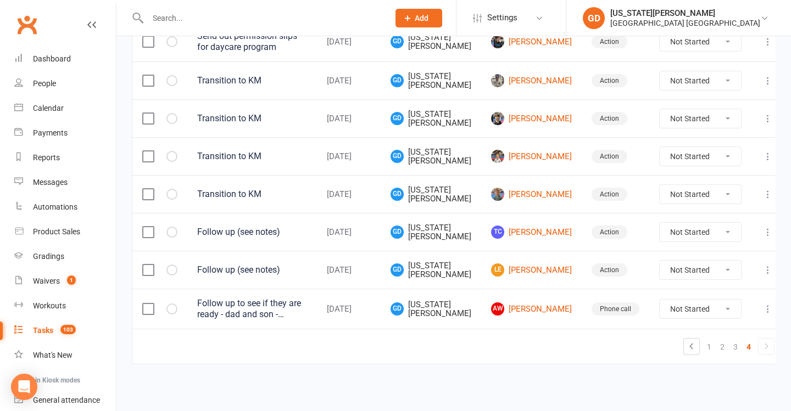
scroll to position [270, 0]
click at [57, 114] on link "Calendar" at bounding box center [65, 108] width 102 height 25
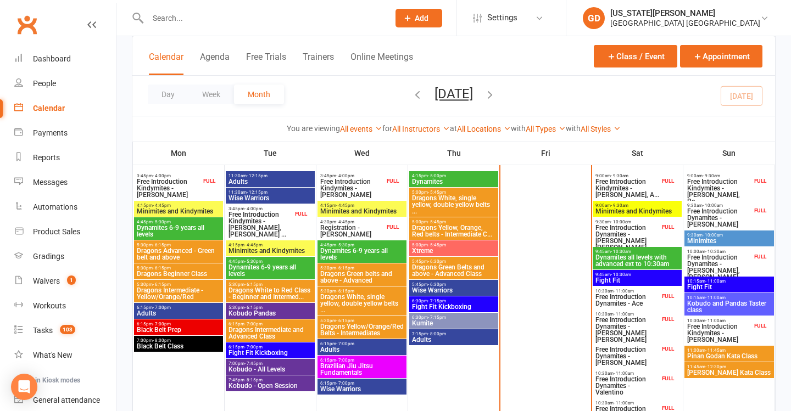
scroll to position [324, 0]
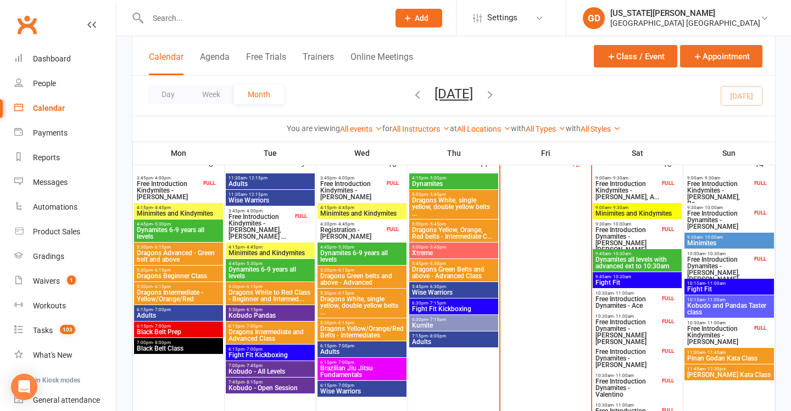
click at [637, 208] on span "9:00am - 9:30am" at bounding box center [637, 207] width 85 height 5
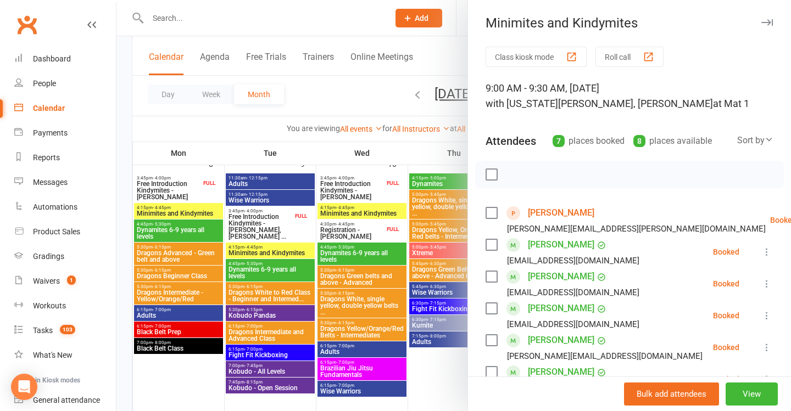
click at [451, 213] on div at bounding box center [453, 205] width 674 height 411
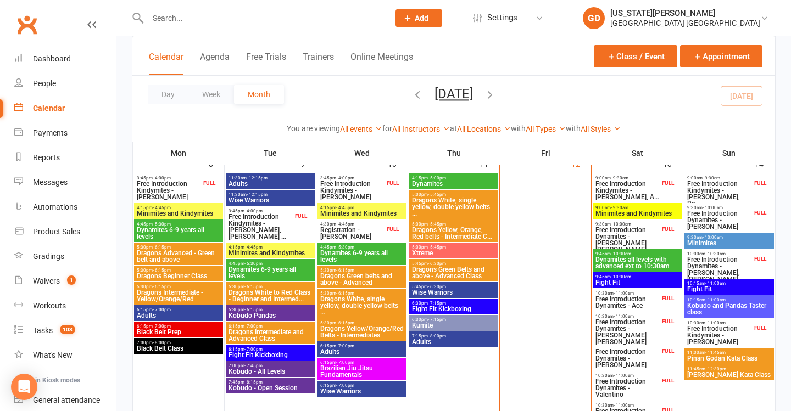
click at [635, 193] on span "Free Introduction Kindymites - Auli Tordecillas, A..." at bounding box center [627, 191] width 65 height 20
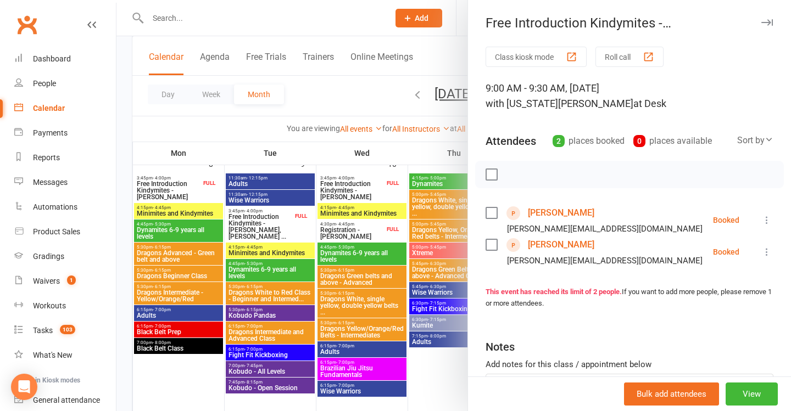
click at [369, 267] on div at bounding box center [453, 205] width 674 height 411
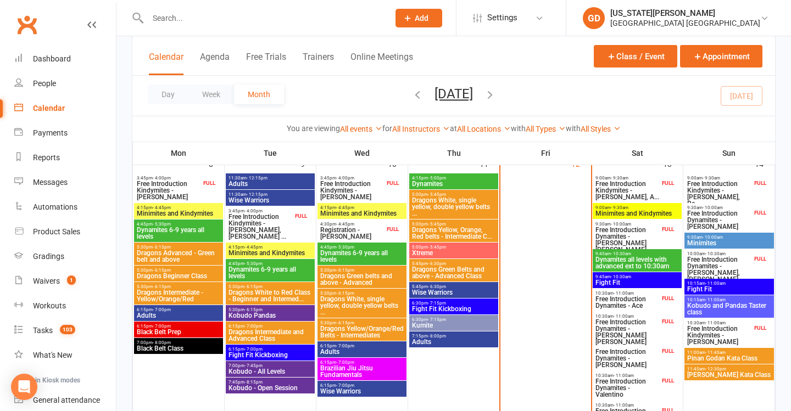
click at [445, 250] on span "Xtreme" at bounding box center [453, 253] width 85 height 7
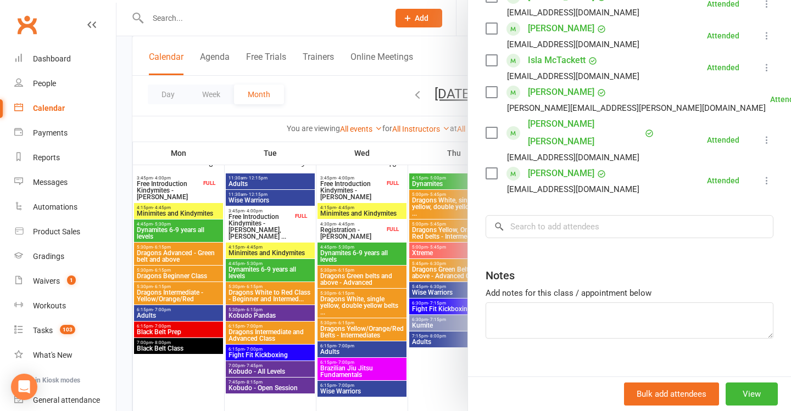
scroll to position [279, 0]
click at [401, 251] on div at bounding box center [453, 205] width 674 height 411
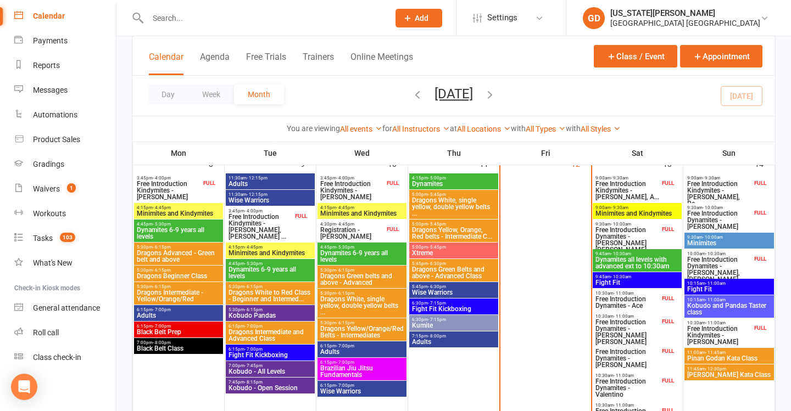
scroll to position [92, 0]
click at [637, 233] on span "Free Introduction Dynamites - Hudson Bray" at bounding box center [627, 240] width 65 height 26
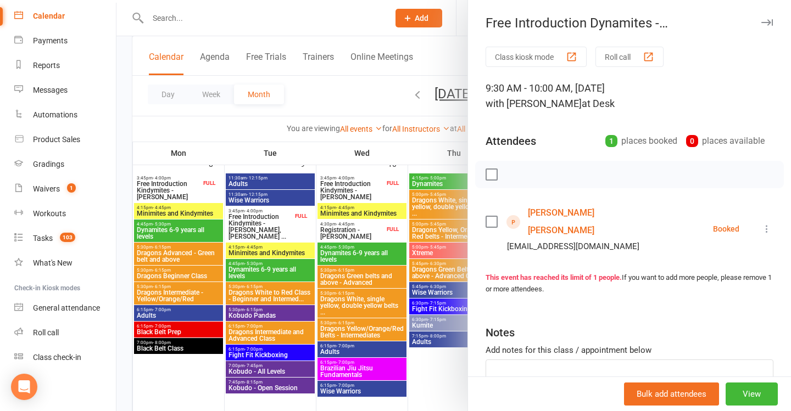
click at [427, 243] on div at bounding box center [453, 205] width 674 height 411
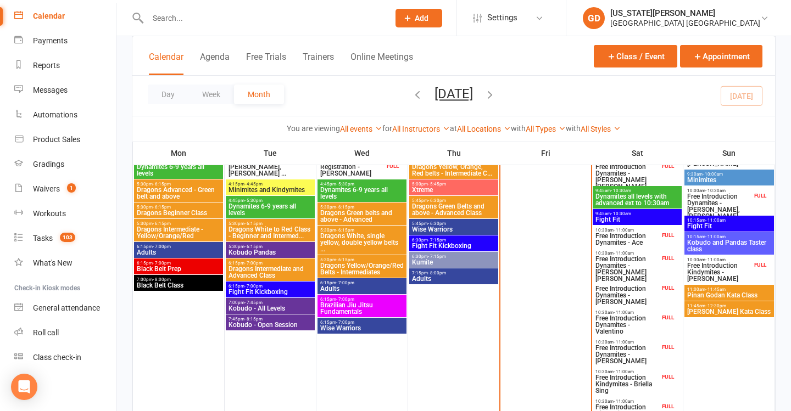
scroll to position [388, 0]
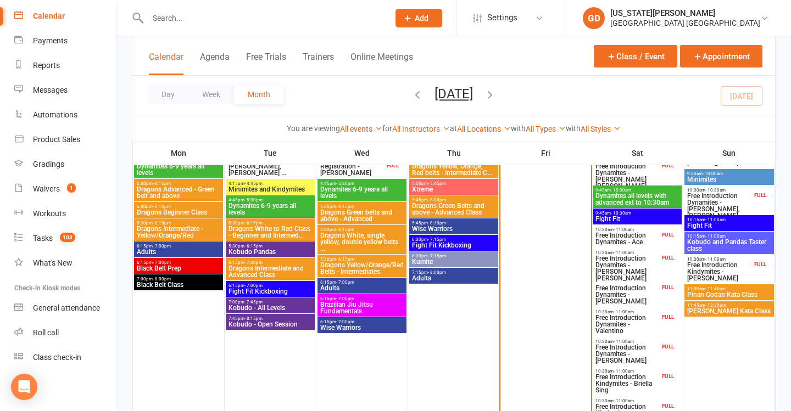
click at [640, 232] on span "Free Introduction Dynamites - Ace" at bounding box center [627, 238] width 65 height 13
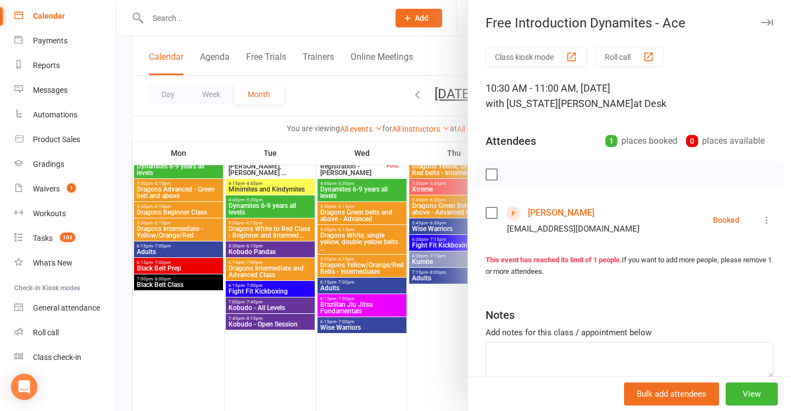
click at [412, 248] on div at bounding box center [453, 205] width 674 height 411
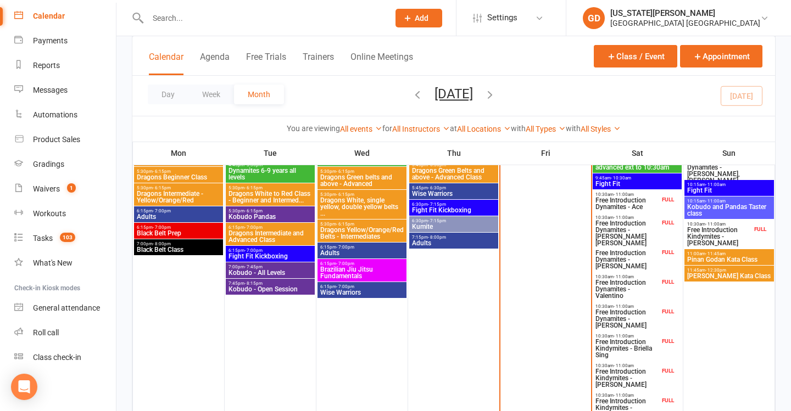
scroll to position [424, 0]
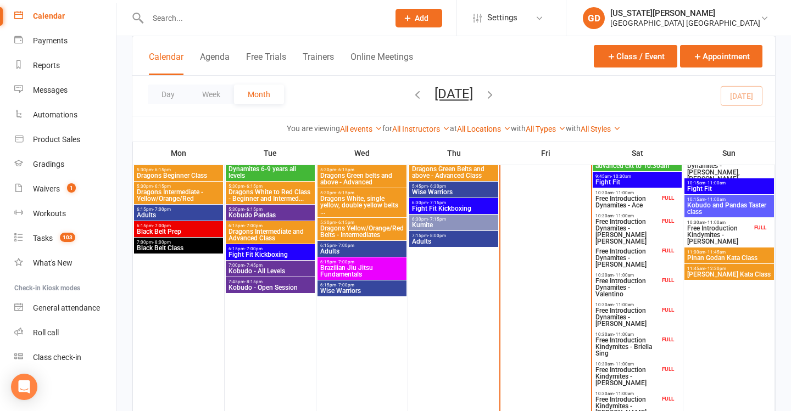
click at [630, 197] on span "Free Introduction Dynamites - Ace" at bounding box center [627, 201] width 65 height 13
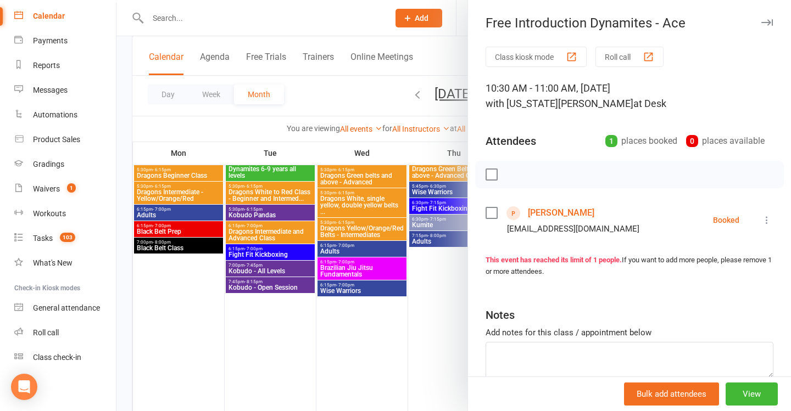
click at [405, 205] on div at bounding box center [453, 205] width 674 height 411
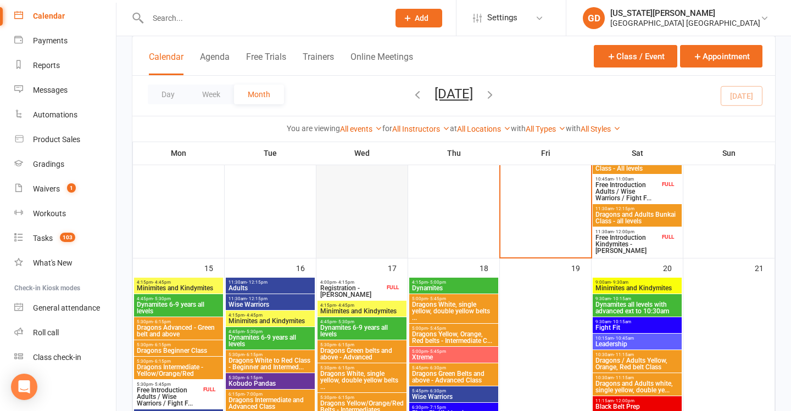
scroll to position [712, 0]
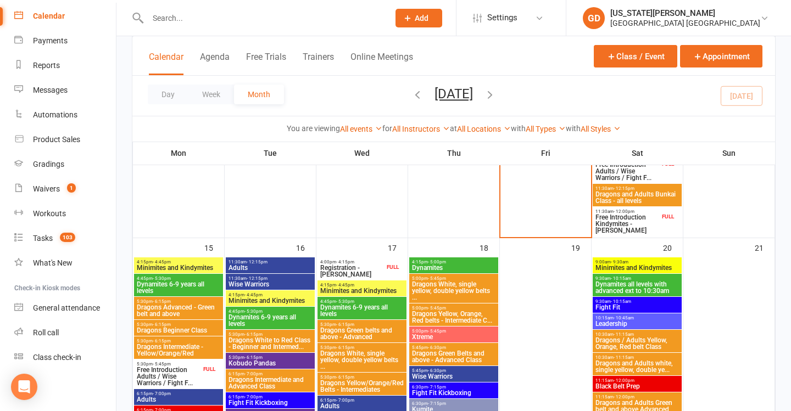
click at [363, 265] on span "Registration - Taylor Collins" at bounding box center [352, 271] width 65 height 13
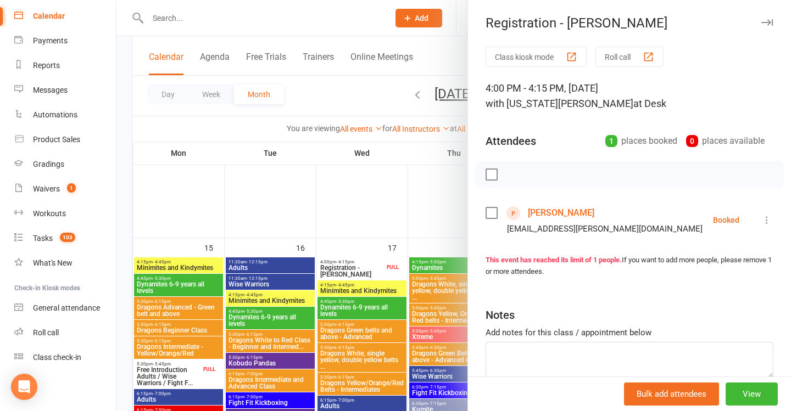
click at [309, 227] on div at bounding box center [453, 205] width 674 height 411
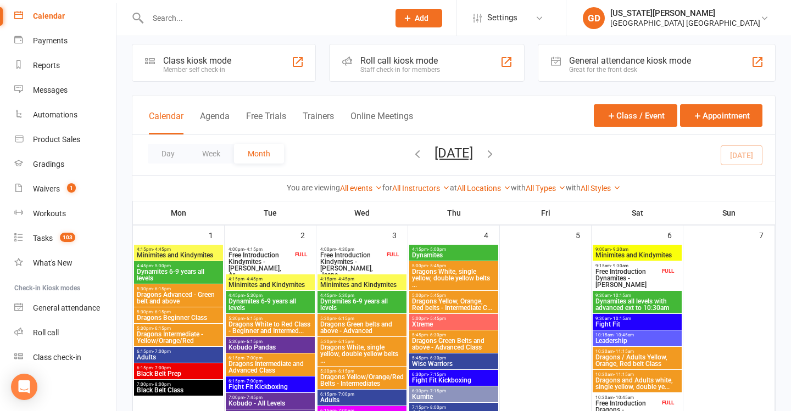
scroll to position [10, 0]
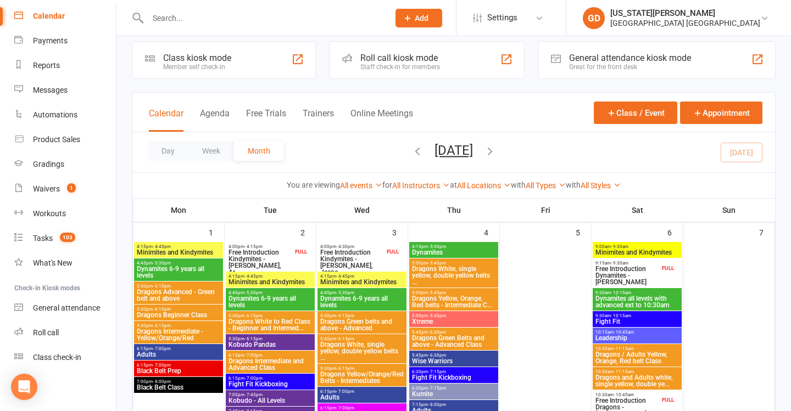
click at [287, 259] on span "Free Introduction Kindymites - Harry Mc Kenzie, Ar..." at bounding box center [260, 262] width 65 height 26
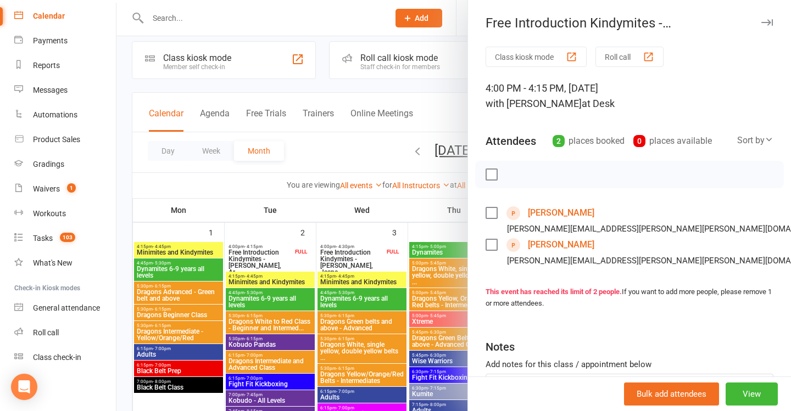
click at [524, 205] on div "Arlo McKenzie william.mark.mckenzie@gmail.com" at bounding box center [659, 220] width 348 height 32
click at [551, 209] on link "Arlo McKenzie" at bounding box center [561, 213] width 66 height 18
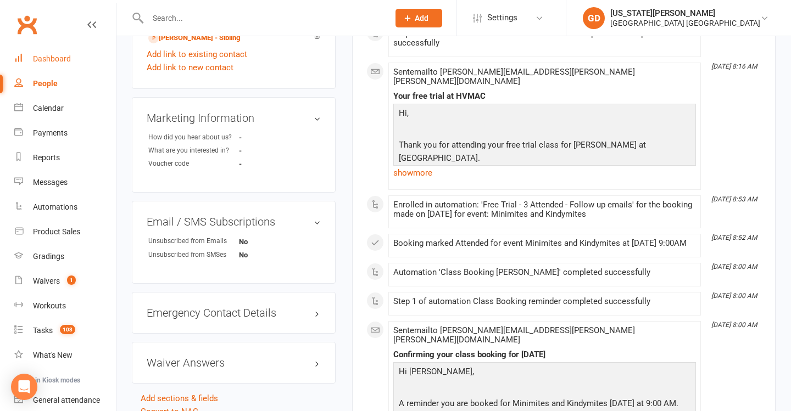
click at [60, 68] on link "Dashboard" at bounding box center [65, 59] width 102 height 25
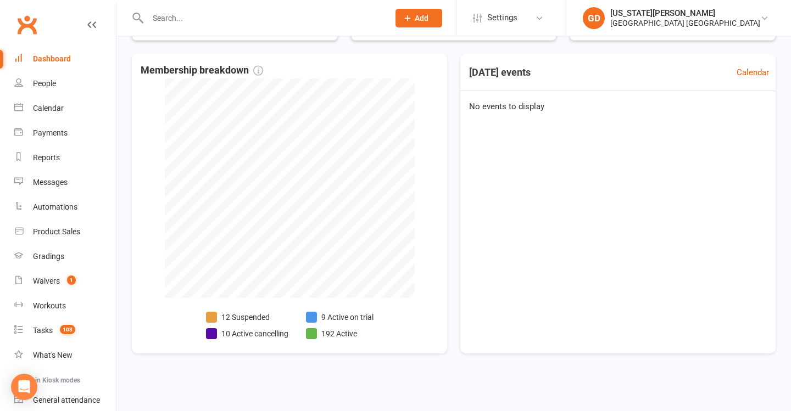
scroll to position [246, 0]
click at [250, 311] on li "12 Suspended" at bounding box center [247, 317] width 82 height 12
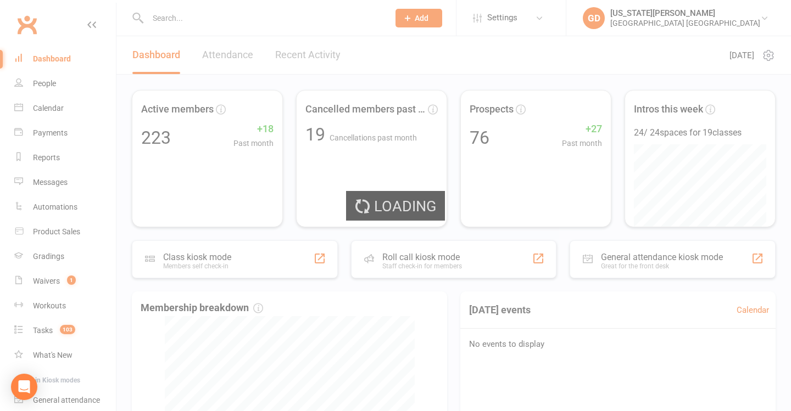
select select "100"
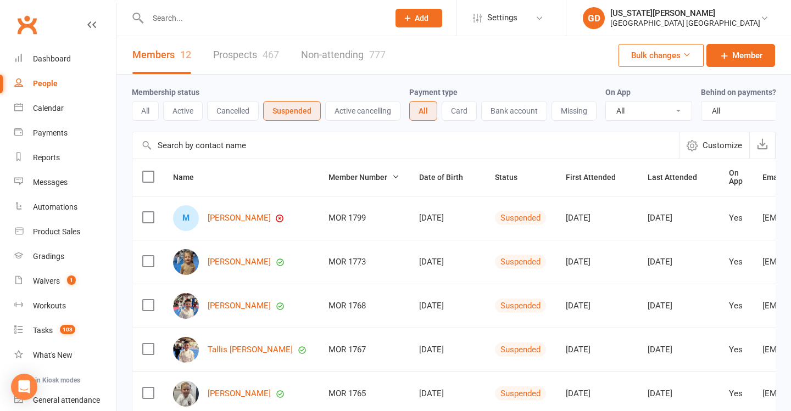
click at [351, 102] on button "Active cancelling" at bounding box center [362, 111] width 75 height 20
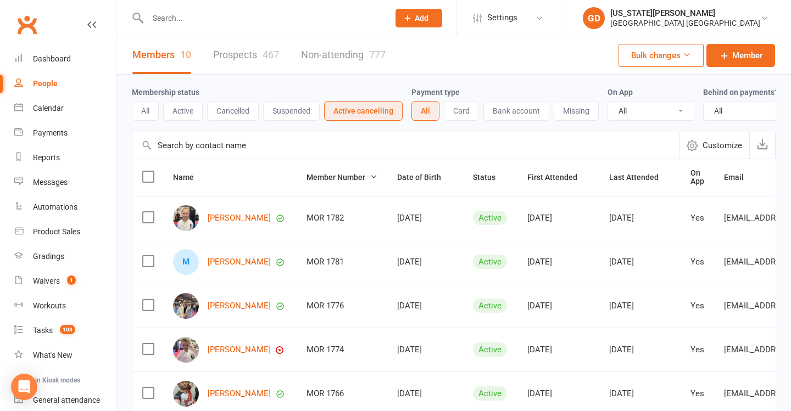
drag, startPoint x: 75, startPoint y: 59, endPoint x: 172, endPoint y: 104, distance: 107.6
click at [74, 59] on link "Dashboard" at bounding box center [65, 59] width 102 height 25
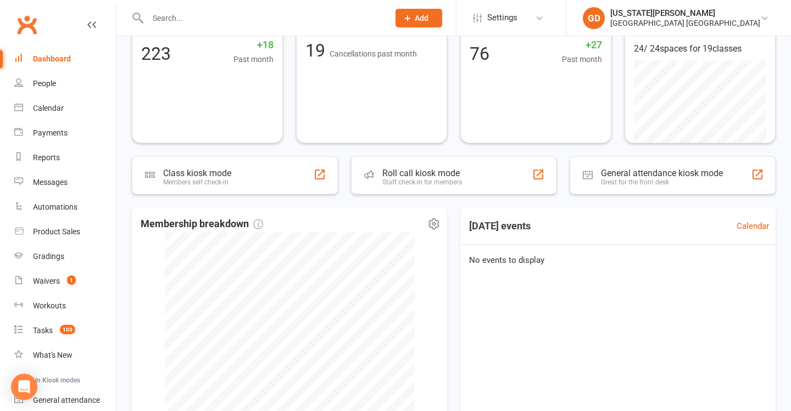
scroll to position [128, 0]
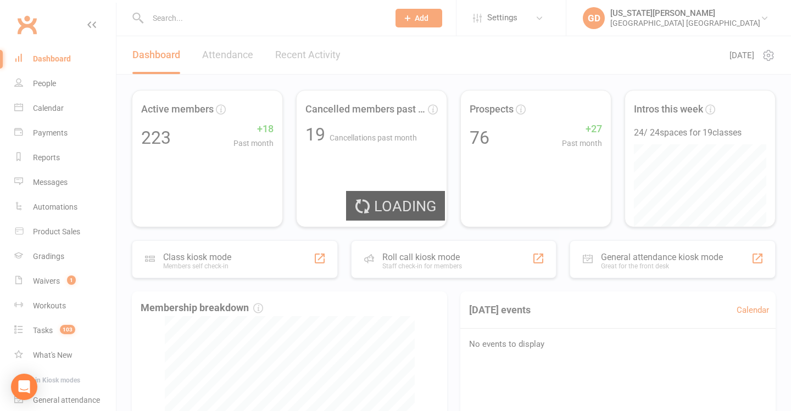
select select "active_trial"
select select "100"
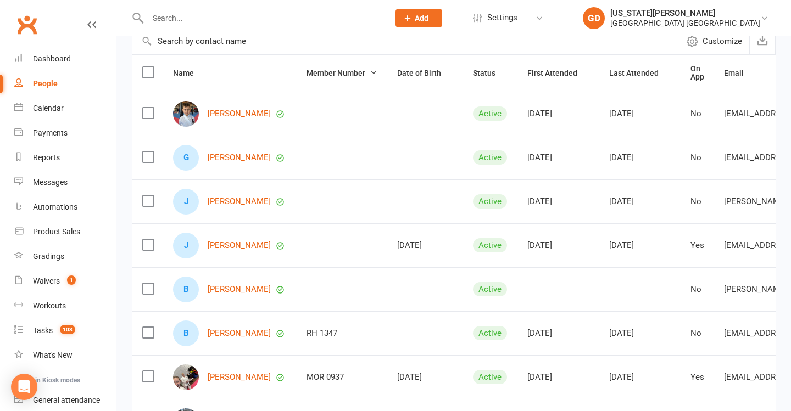
scroll to position [108, 0]
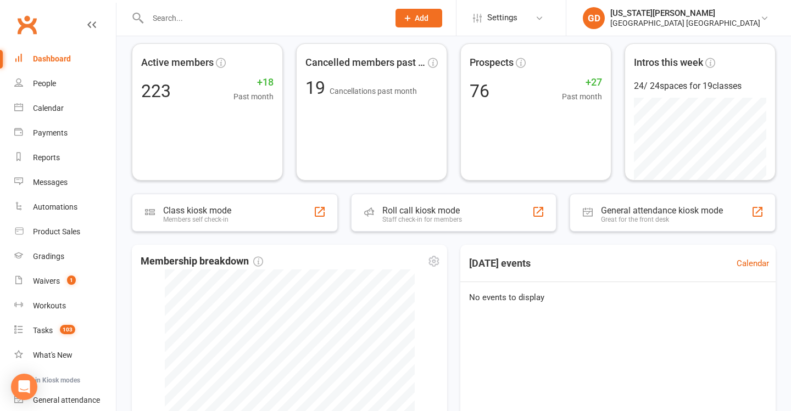
scroll to position [47, 0]
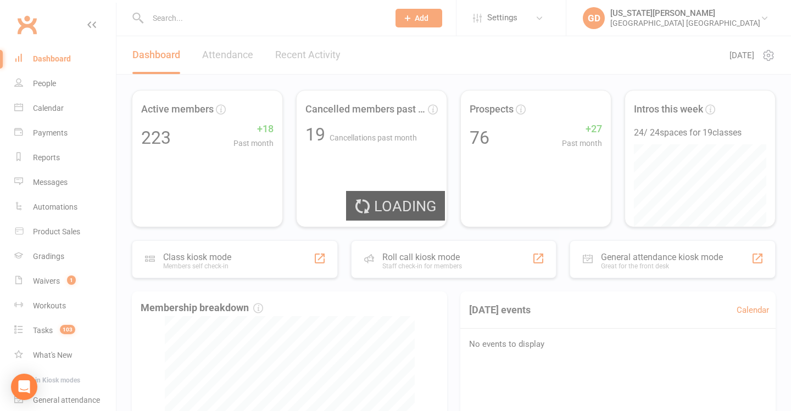
select select "no_trial"
select select "100"
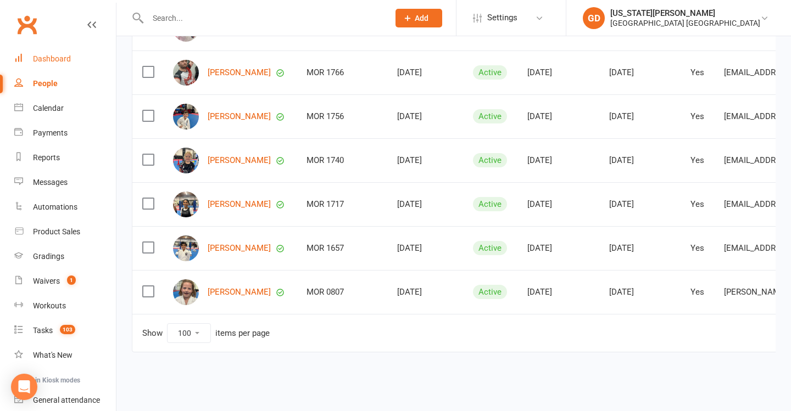
click at [87, 59] on link "Dashboard" at bounding box center [65, 59] width 102 height 25
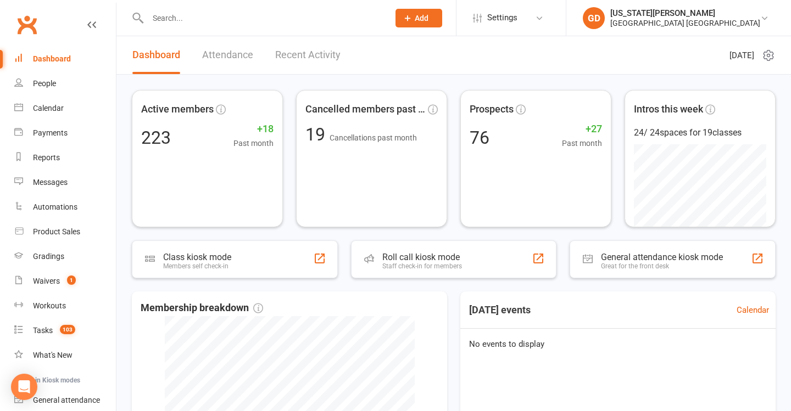
click at [241, 18] on input "text" at bounding box center [262, 17] width 237 height 15
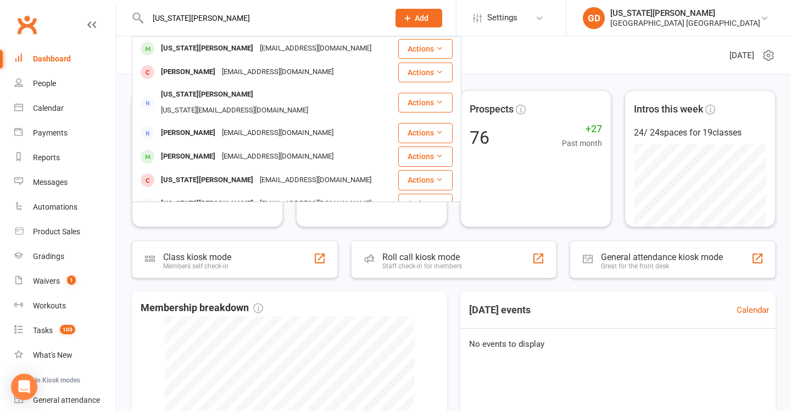
type input "Georgia dearlove"
click at [273, 47] on div "georgiadearlove05@gmail.com" at bounding box center [315, 49] width 118 height 16
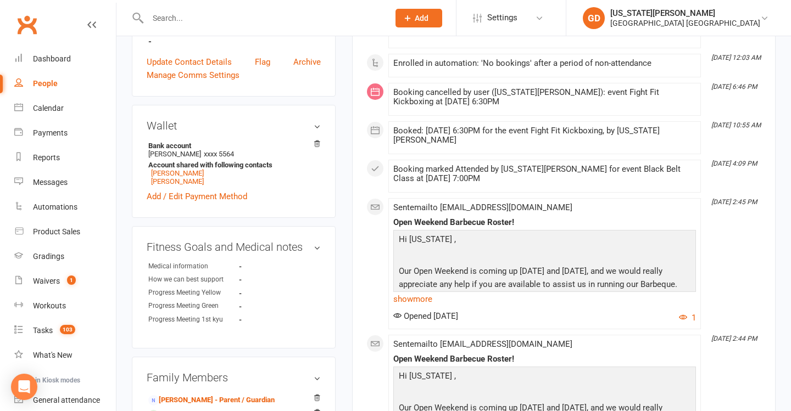
scroll to position [50, 0]
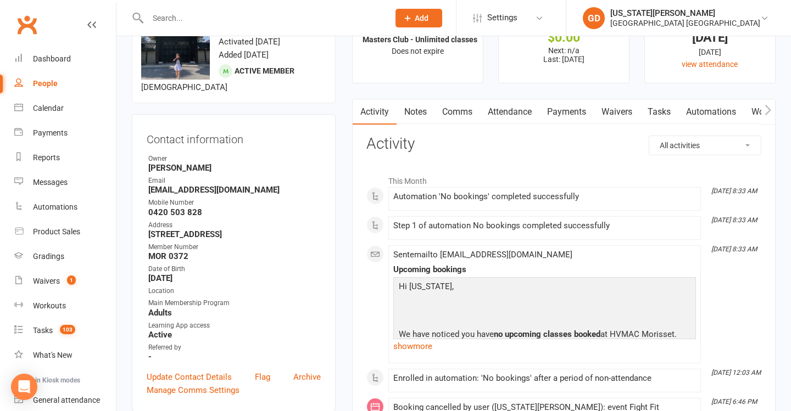
click at [606, 107] on link "Waivers" at bounding box center [617, 111] width 46 height 25
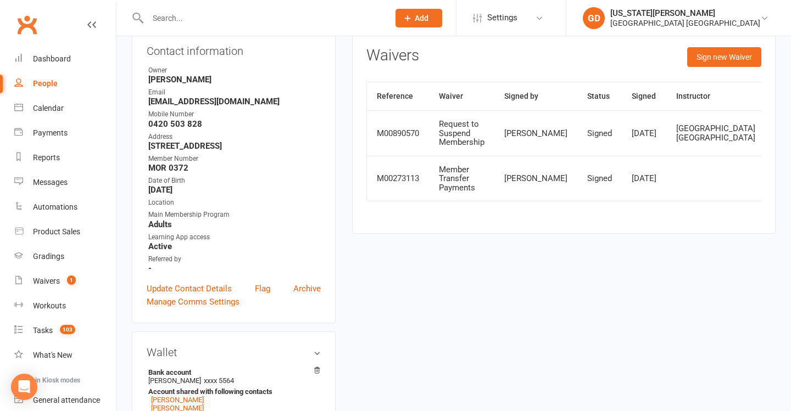
scroll to position [109, 0]
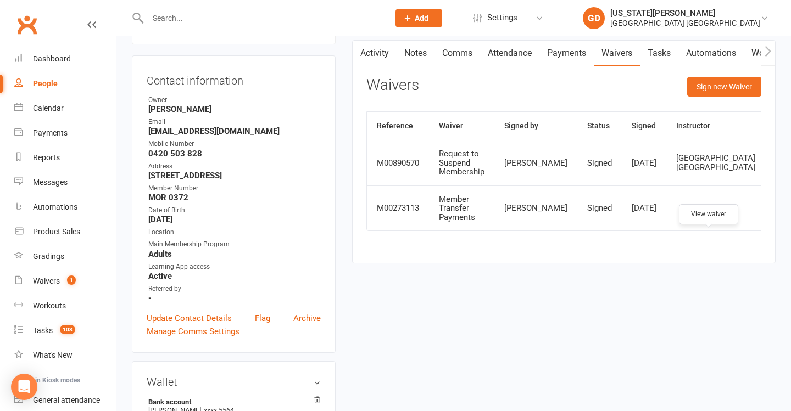
click at [775, 217] on link at bounding box center [784, 208] width 18 height 18
click at [779, 167] on icon at bounding box center [783, 163] width 8 height 8
click at [87, 63] on link "Dashboard" at bounding box center [65, 59] width 102 height 25
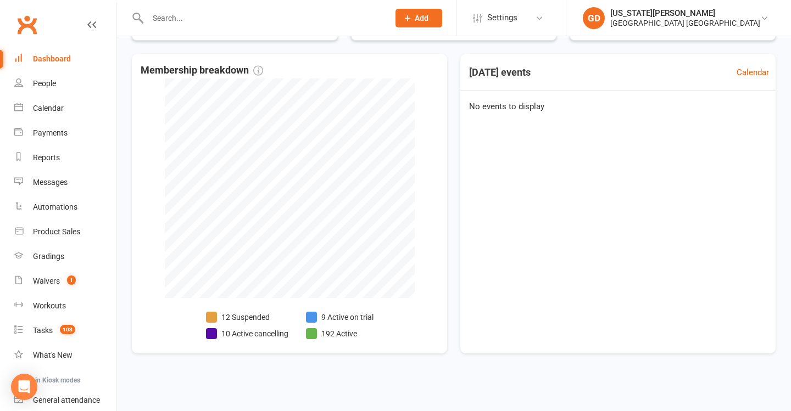
scroll to position [246, 0]
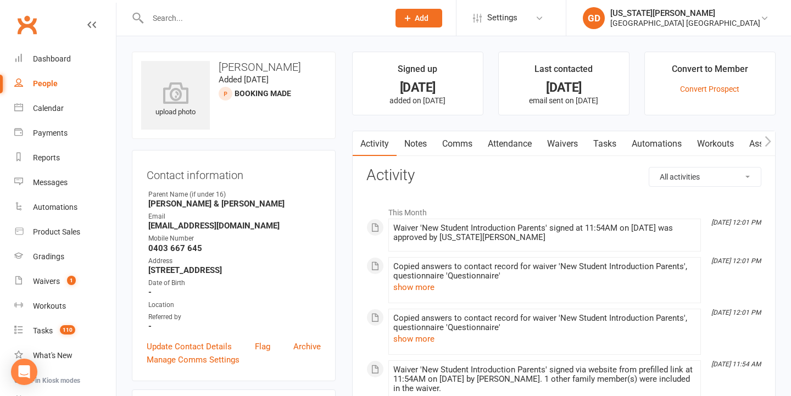
click at [569, 141] on link "Waivers" at bounding box center [562, 143] width 46 height 25
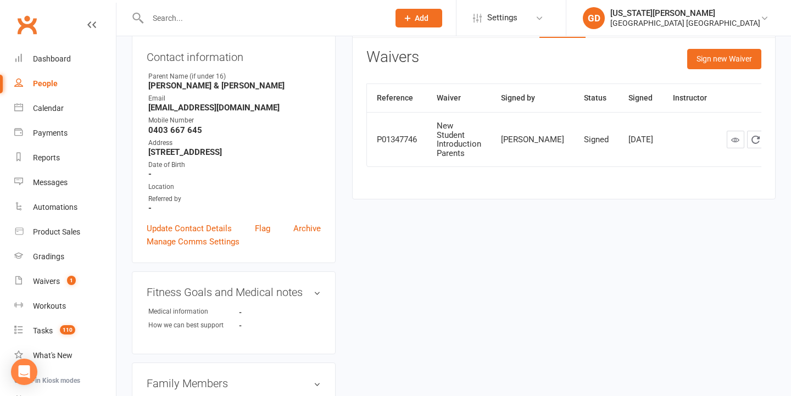
scroll to position [121, 0]
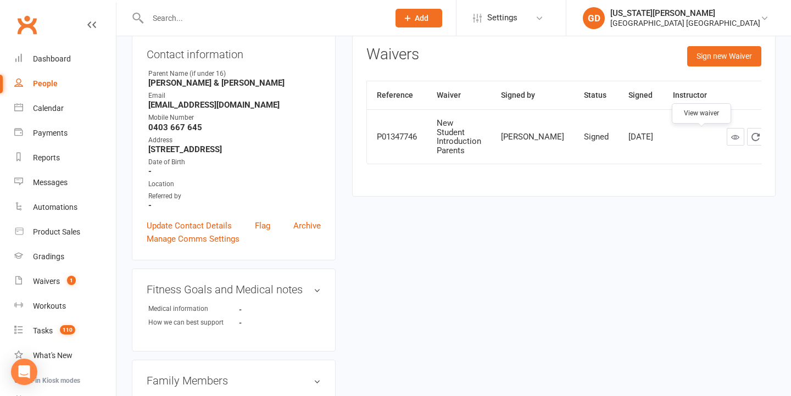
click at [731, 141] on icon at bounding box center [735, 137] width 8 height 8
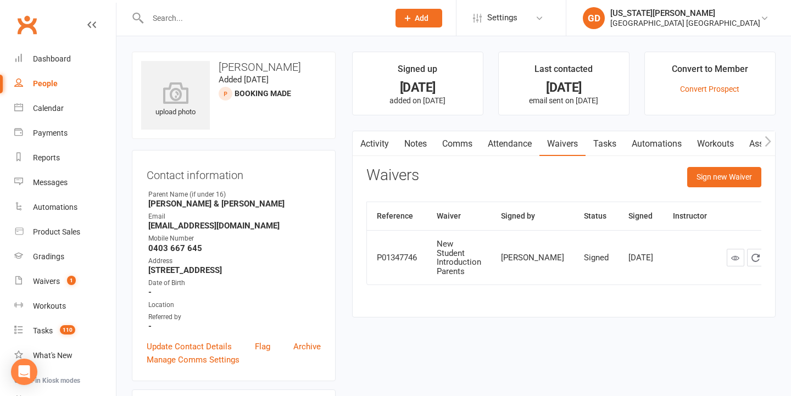
scroll to position [0, 0]
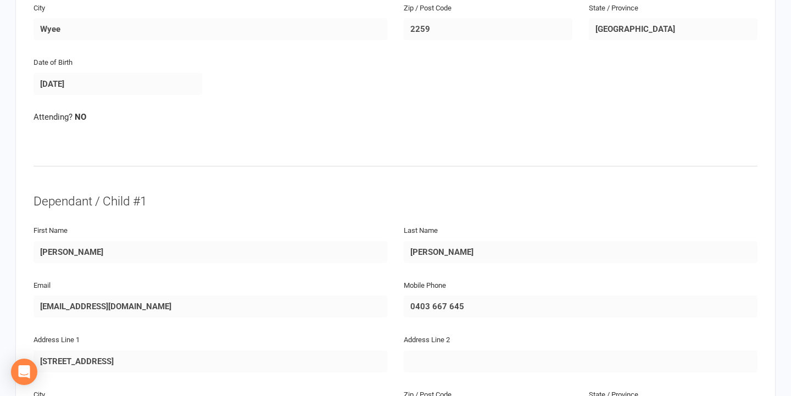
scroll to position [406, 0]
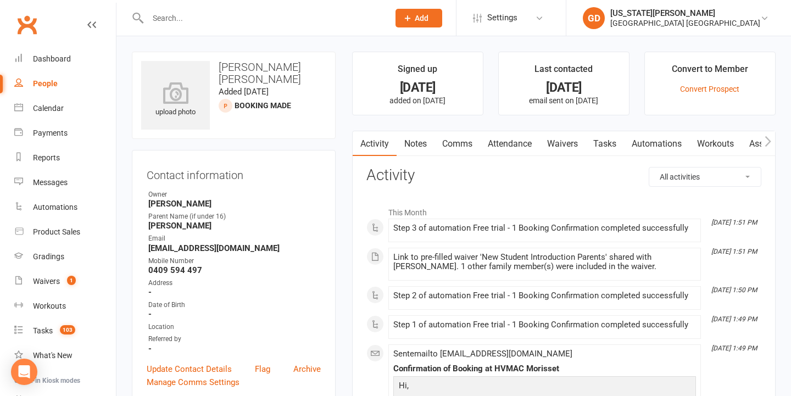
click at [564, 140] on link "Waivers" at bounding box center [562, 143] width 46 height 25
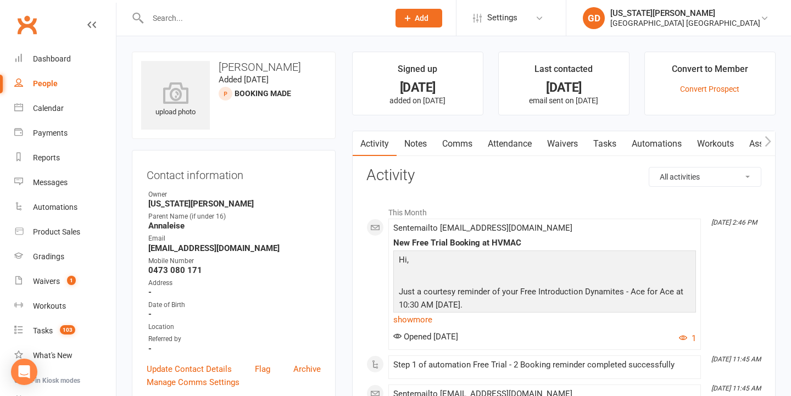
click at [555, 132] on link "Waivers" at bounding box center [562, 143] width 46 height 25
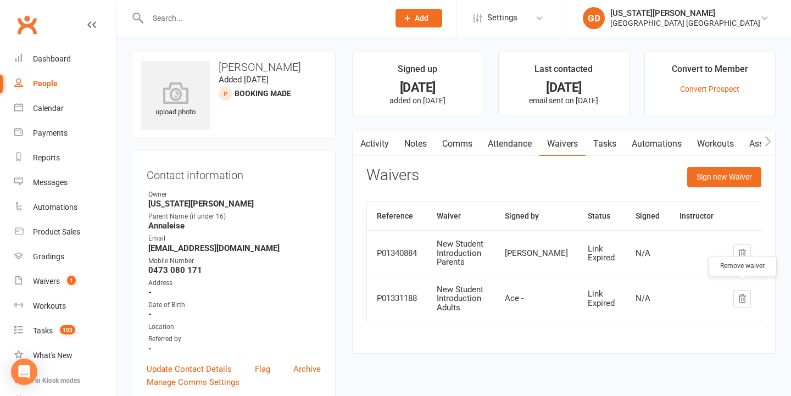
click at [738, 290] on button "button" at bounding box center [742, 299] width 18 height 18
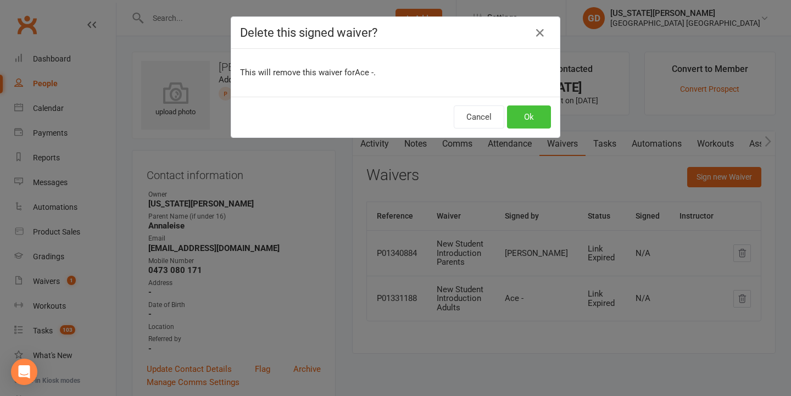
click at [525, 121] on button "Ok" at bounding box center [529, 116] width 44 height 23
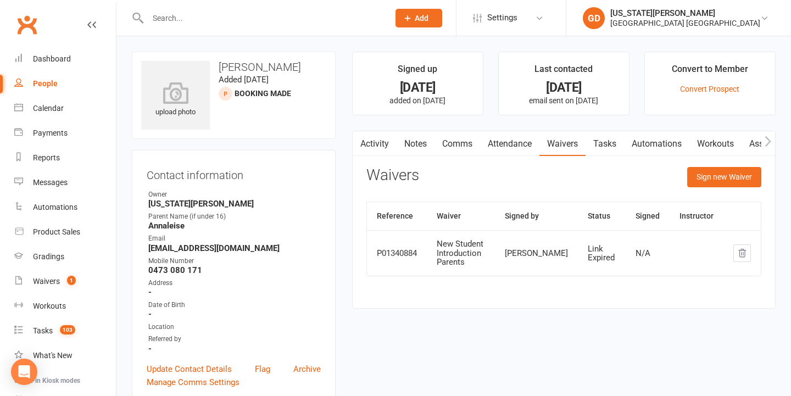
click at [374, 156] on div "Activity Notes Comms Attendance Waivers Tasks Automations Workouts Assessments …" at bounding box center [563, 220] width 423 height 178
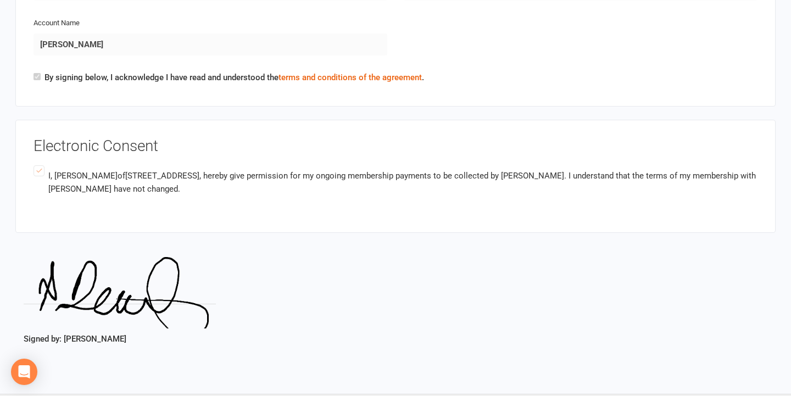
scroll to position [1729, 0]
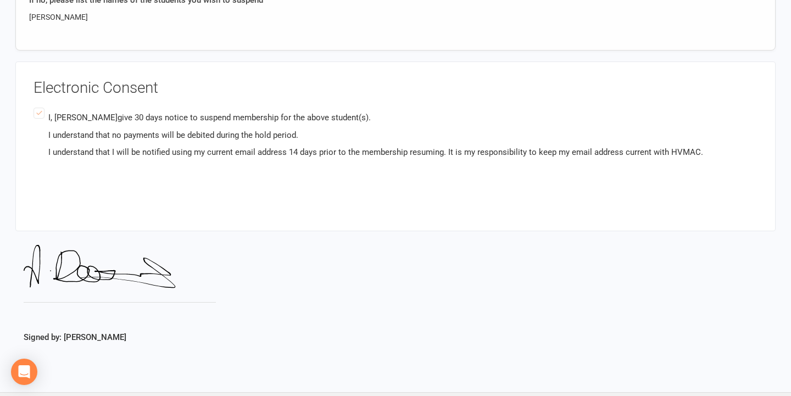
scroll to position [1539, 0]
